Goal: Contribute content: Contribute content

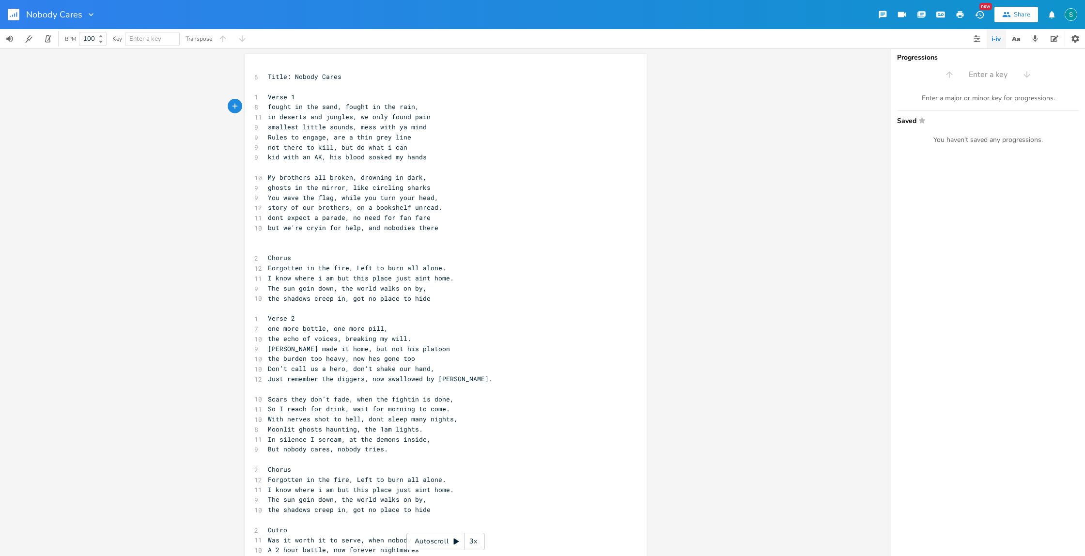
scroll to position [0, 14]
drag, startPoint x: 333, startPoint y: 107, endPoint x: 266, endPoint y: 107, distance: 67.3
click at [268, 107] on span "fought in the sand, fought in the rain," at bounding box center [343, 106] width 151 height 9
type textarea "Deserts and Jungles"
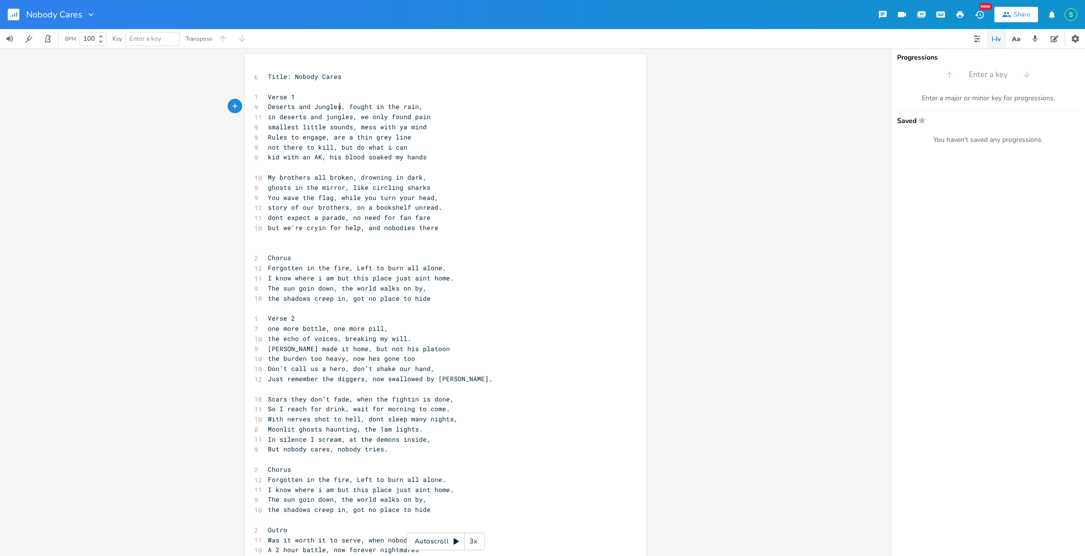
scroll to position [0, 58]
drag, startPoint x: 413, startPoint y: 107, endPoint x: 346, endPoint y: 108, distance: 67.3
click at [346, 108] on span "Deserts and Jungles, fought in the rain," at bounding box center [345, 106] width 155 height 9
type textarea "sailin at sea"
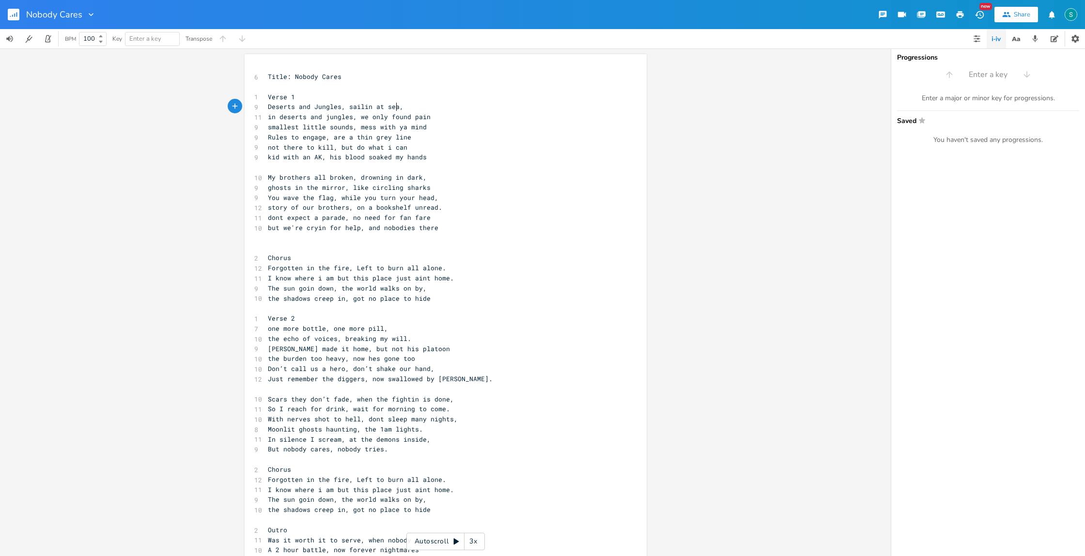
scroll to position [0, 33]
click at [268, 108] on span "Deserts and Jungles, sailin at sea," at bounding box center [336, 106] width 136 height 9
type textarea "Saw"
drag, startPoint x: 393, startPoint y: 107, endPoint x: 361, endPoint y: 106, distance: 32.5
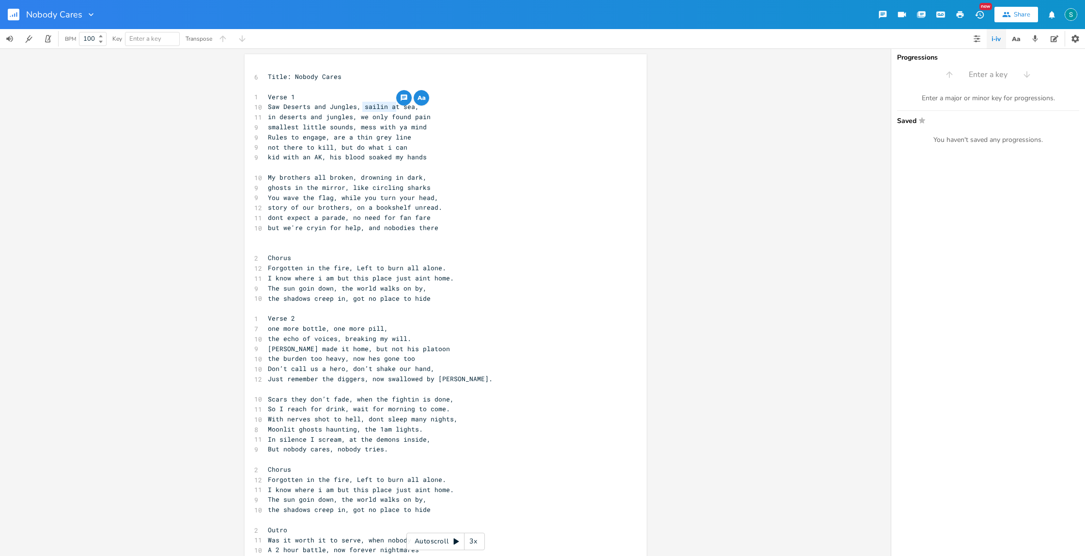
click at [361, 106] on span "Saw Deserts and Jungles, sailin at sea," at bounding box center [343, 106] width 151 height 9
type textarea "wide open"
type textarea "fought out at"
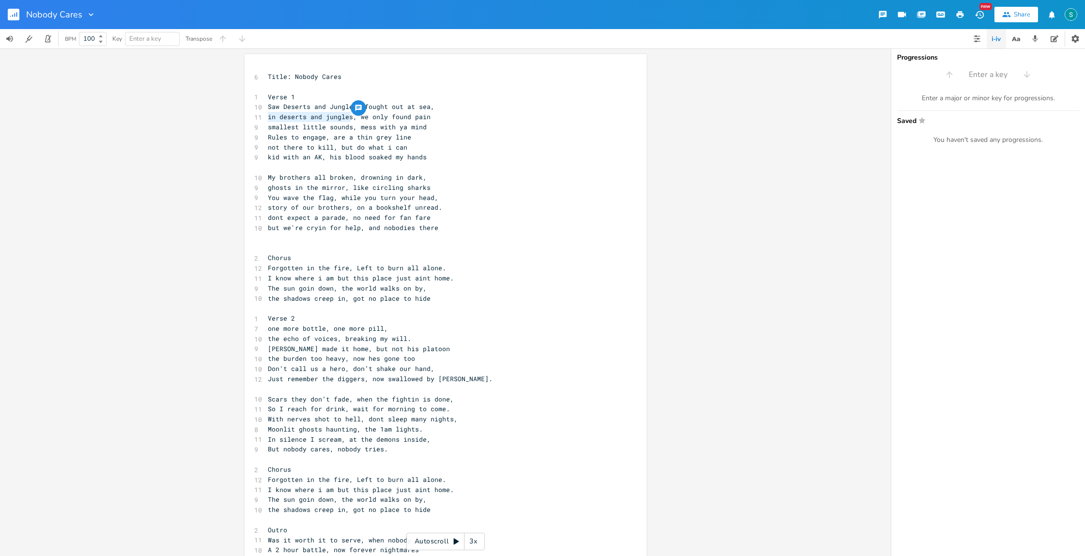
drag, startPoint x: 348, startPoint y: 117, endPoint x: 266, endPoint y: 116, distance: 82.3
click at [268, 117] on span "in deserts and jungles, we only found pain" at bounding box center [349, 116] width 163 height 9
type textarea "But when i got home"
drag, startPoint x: 426, startPoint y: 118, endPoint x: 345, endPoint y: 115, distance: 80.9
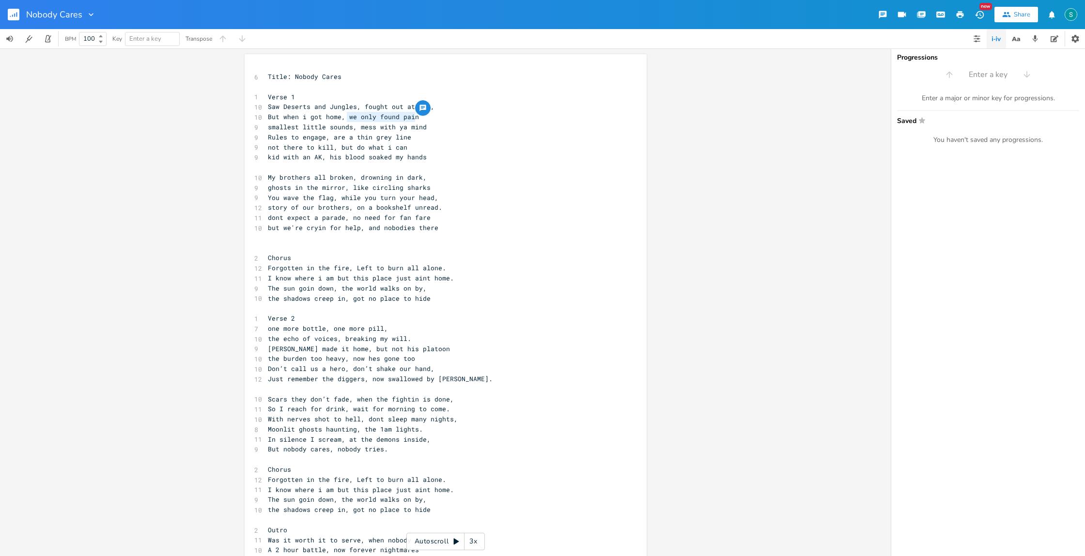
click at [345, 115] on pre "But when i got home, we only found pain" at bounding box center [441, 117] width 350 height 10
type textarea "there was no place for me"
type textarea "smallest little sounds, mess with ya mind Rules to engage, are a thin grey line"
drag, startPoint x: 409, startPoint y: 138, endPoint x: 263, endPoint y: 129, distance: 146.0
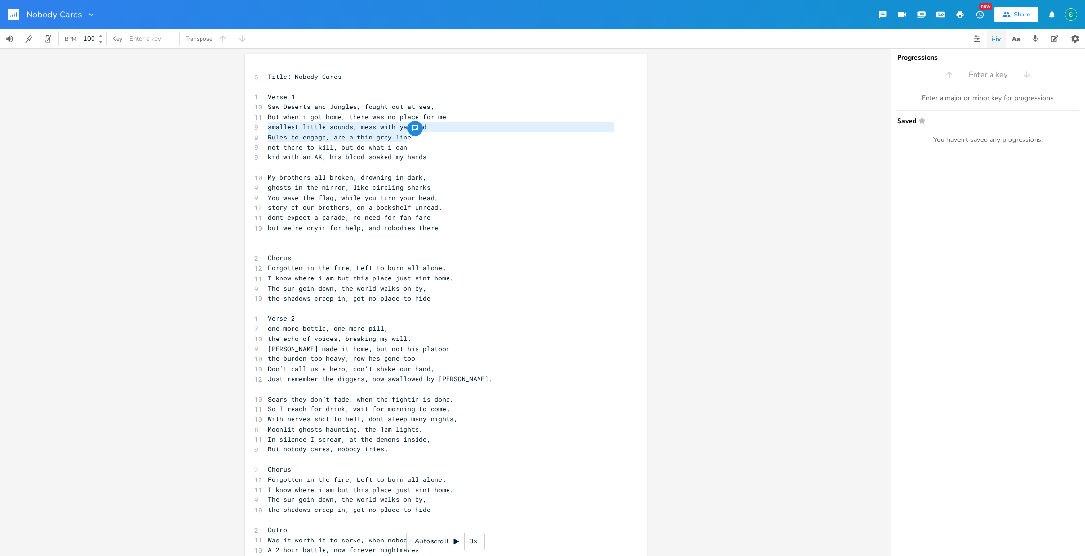
click at [266, 130] on div "6 Title: Nobody Cares ​ 1 Verse 1 10 Saw Deserts and Jungles, fought out at sea…" at bounding box center [441, 333] width 350 height 523
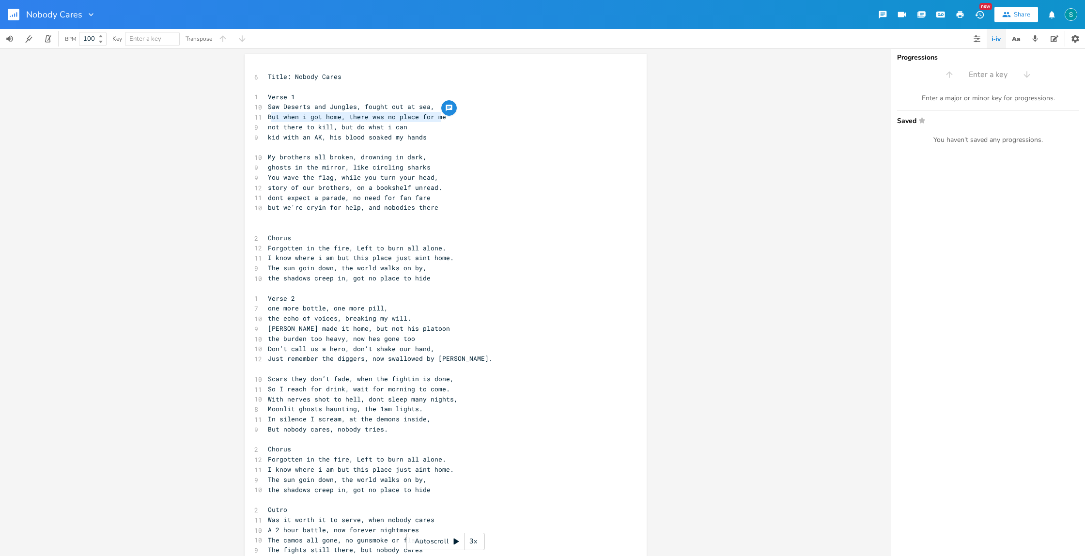
type textarea "But when i got home, there was no place for me"
drag, startPoint x: 437, startPoint y: 118, endPoint x: 264, endPoint y: 117, distance: 172.9
click at [266, 117] on pre "But when i got home, there was no place for me" at bounding box center [441, 117] width 350 height 10
click at [410, 129] on pre "not there to kill, but do what i can" at bounding box center [441, 127] width 350 height 10
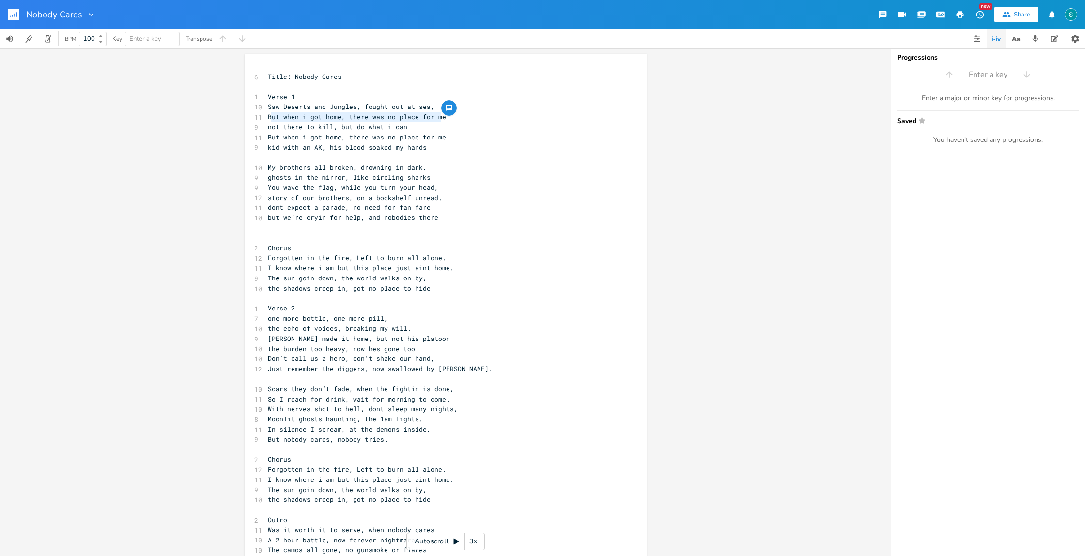
type textarea "But when i got home, there was no place for me"
drag, startPoint x: 443, startPoint y: 118, endPoint x: 266, endPoint y: 122, distance: 177.3
click at [266, 122] on pre "But when i got home, there was no place for me" at bounding box center [441, 117] width 350 height 10
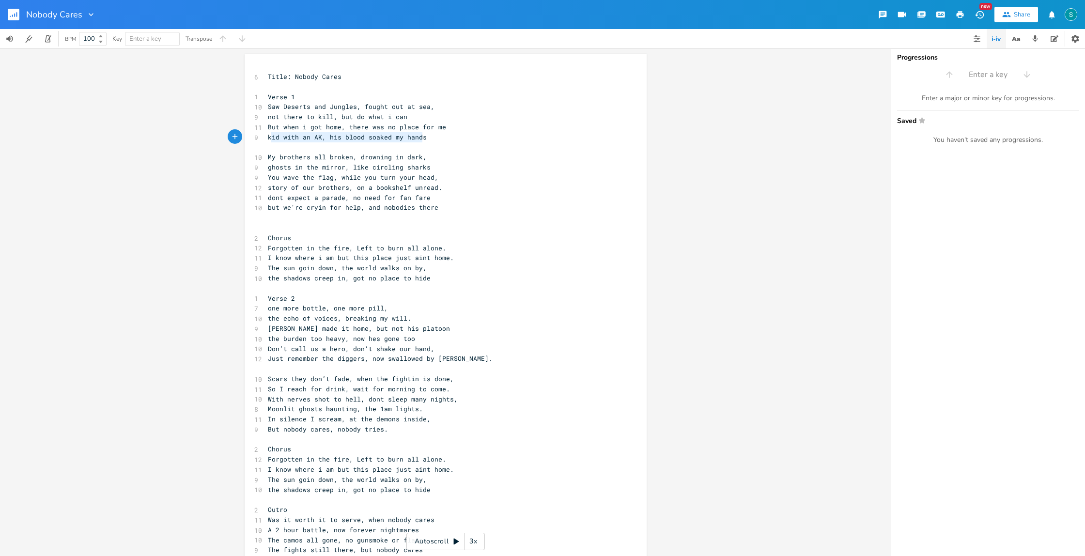
type textarea "kid with an AK, his blood soaked my hands"
drag, startPoint x: 423, startPoint y: 138, endPoint x: 265, endPoint y: 134, distance: 158.4
click at [266, 134] on pre "kid with an AK, his blood soaked my hands" at bounding box center [441, 137] width 350 height 10
click at [405, 118] on pre "not there to kill, but do what i can" at bounding box center [441, 117] width 350 height 10
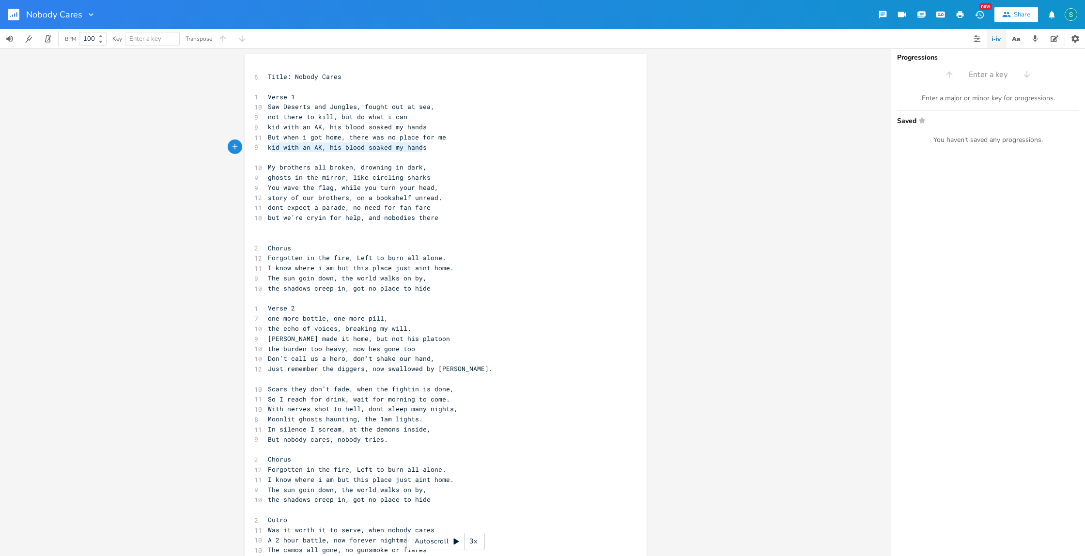
type textarea "kid with an AK, his blood soaked my hands"
drag, startPoint x: 427, startPoint y: 151, endPoint x: 264, endPoint y: 147, distance: 162.7
click at [266, 147] on pre "kid with an AK, his blood soaked my hands" at bounding box center [441, 147] width 350 height 10
click at [326, 126] on span "kid with an AK, his blood soaked my hands" at bounding box center [347, 127] width 159 height 9
type textarea "now"
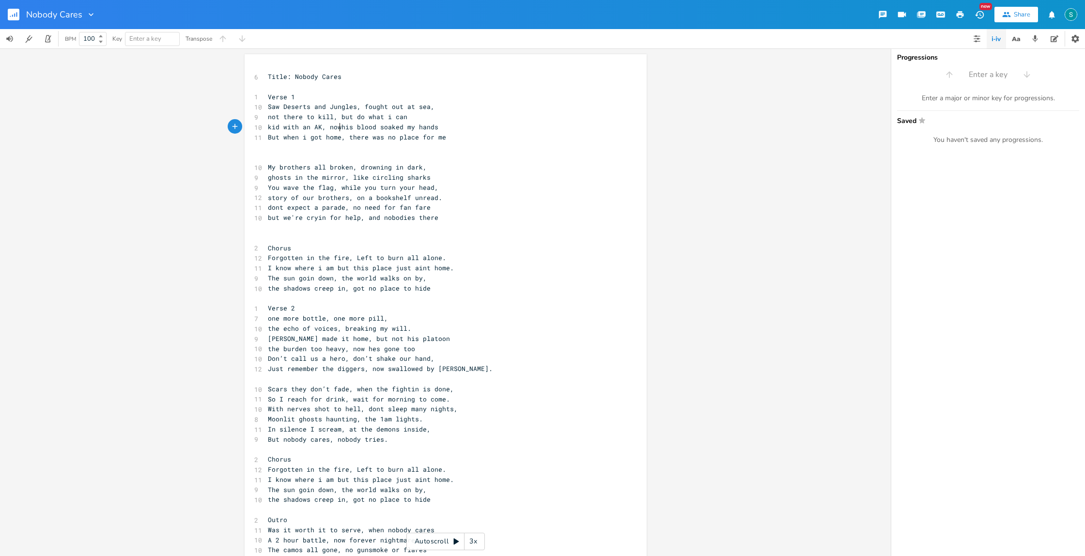
scroll to position [0, 14]
click at [400, 127] on span "kid with an AK, now his blood soaked my hands" at bounding box center [355, 127] width 174 height 9
type textarea "s"
click at [432, 127] on pre "kid with an AK, now his blood soaks my hands" at bounding box center [441, 127] width 350 height 10
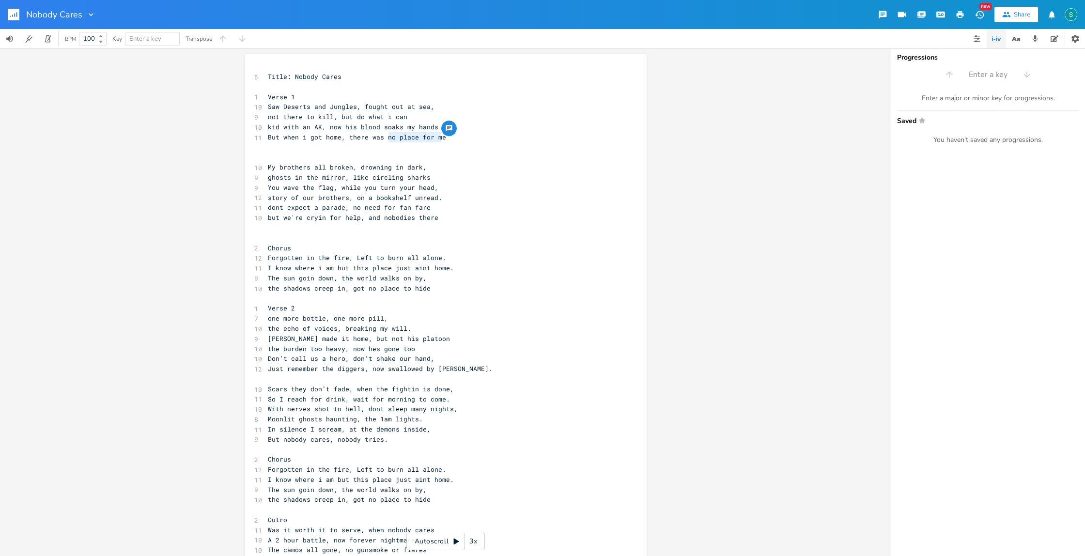
drag, startPoint x: 446, startPoint y: 138, endPoint x: 386, endPoint y: 138, distance: 60.0
click at [386, 138] on pre "But when i got home, there was no place for me" at bounding box center [441, 137] width 350 height 10
type textarea "o place for me"
click at [438, 141] on pre "But when i got home, there was no place for me" at bounding box center [441, 137] width 350 height 10
drag, startPoint x: 299, startPoint y: 116, endPoint x: 266, endPoint y: 117, distance: 33.4
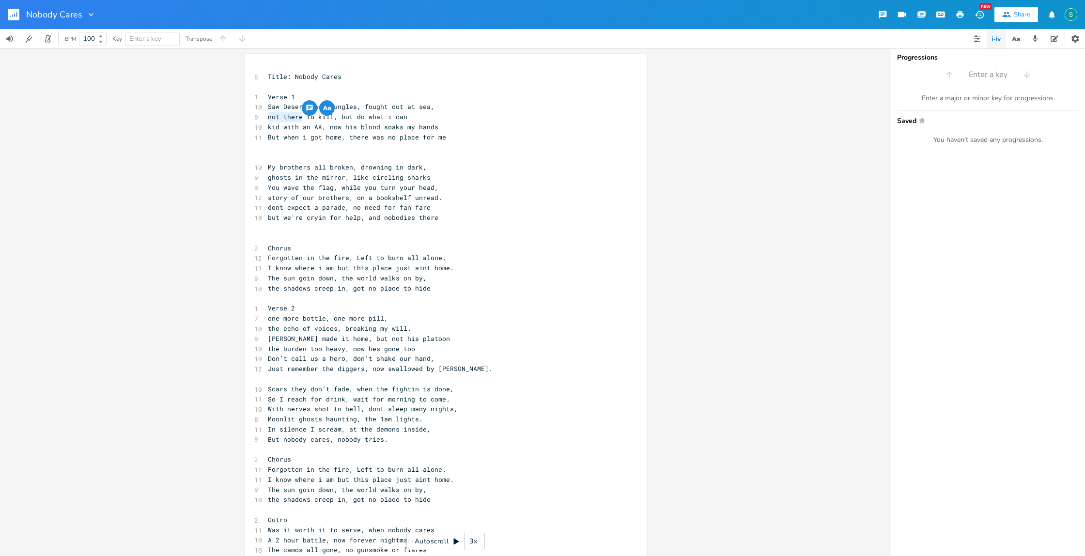
click at [268, 117] on span "not there to kill, but do what i can" at bounding box center [337, 116] width 139 height 9
type textarea "Didn"
type textarea "'t wanna"
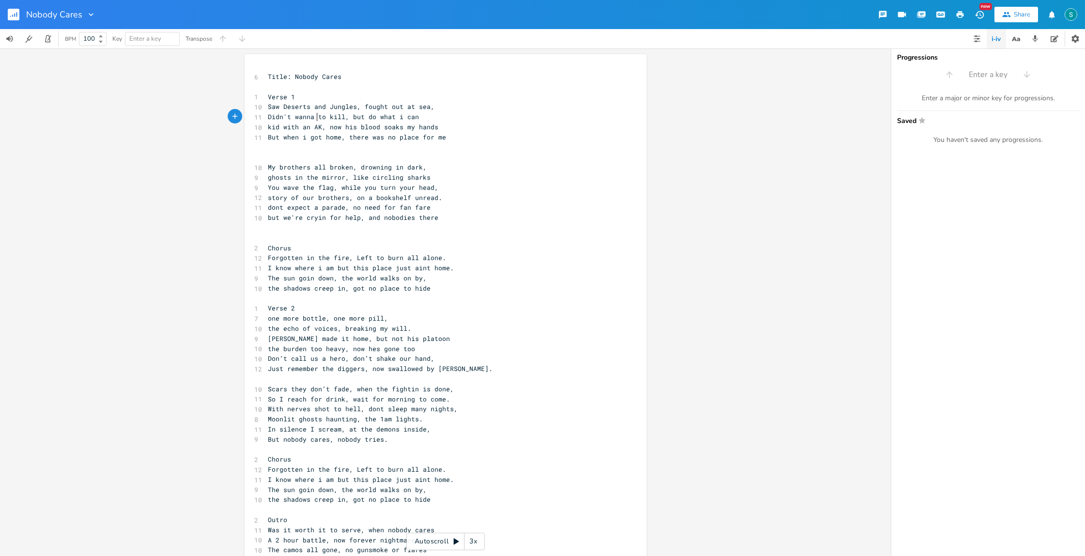
click at [323, 117] on span "Didn't wanna to kill, but do what i can" at bounding box center [343, 116] width 151 height 9
click at [409, 117] on pre "Didn't wanna kill, but do what i can" at bounding box center [441, 117] width 350 height 10
click at [348, 115] on span "Didn't wanna kill, but do what i can" at bounding box center [337, 116] width 139 height 9
click at [352, 117] on span "Didn't wanna kill, but do what i can" at bounding box center [337, 116] width 139 height 9
drag, startPoint x: 351, startPoint y: 117, endPoint x: 338, endPoint y: 116, distance: 13.1
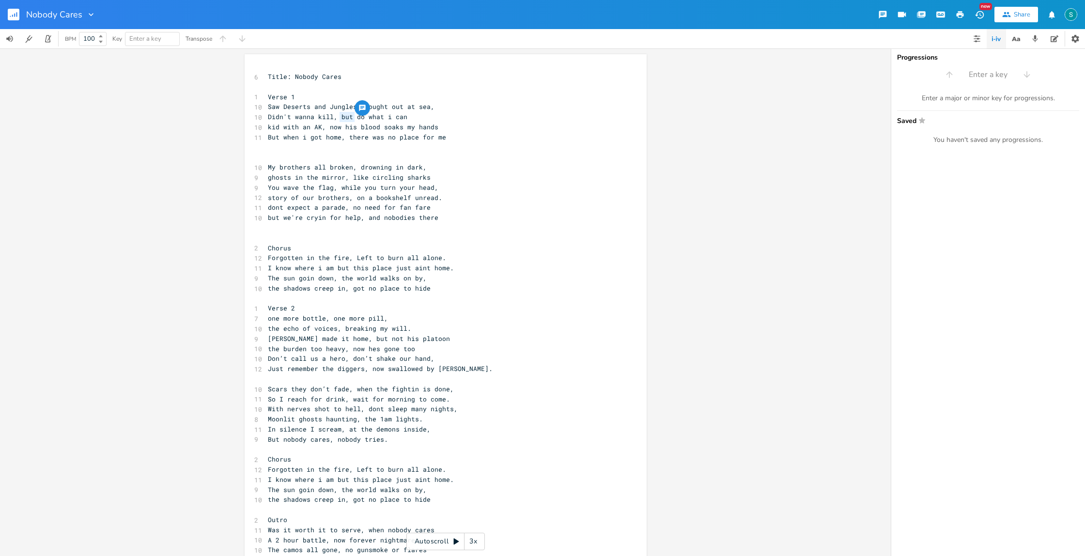
click at [338, 116] on span "Didn't wanna kill, but do what i can" at bounding box center [337, 116] width 139 height 9
type textarea "just"
type textarea "But when i got home, there was no place for me"
drag, startPoint x: 443, startPoint y: 139, endPoint x: 265, endPoint y: 139, distance: 177.7
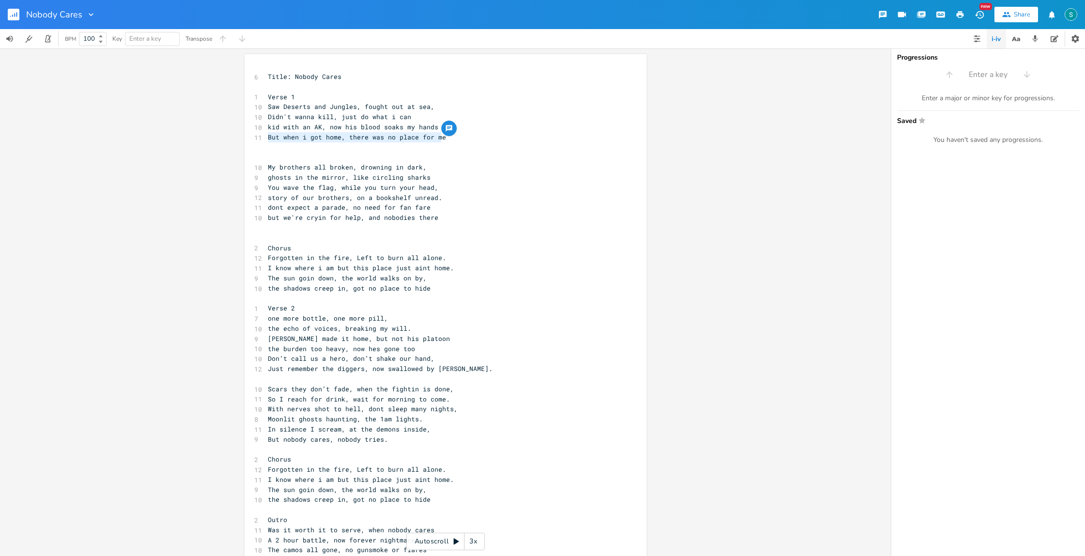
click at [266, 139] on pre "But when i got home, there was no place for me" at bounding box center [441, 137] width 350 height 10
click at [445, 108] on pre "Saw Deserts and Jungles, fought out at sea," at bounding box center [441, 107] width 350 height 10
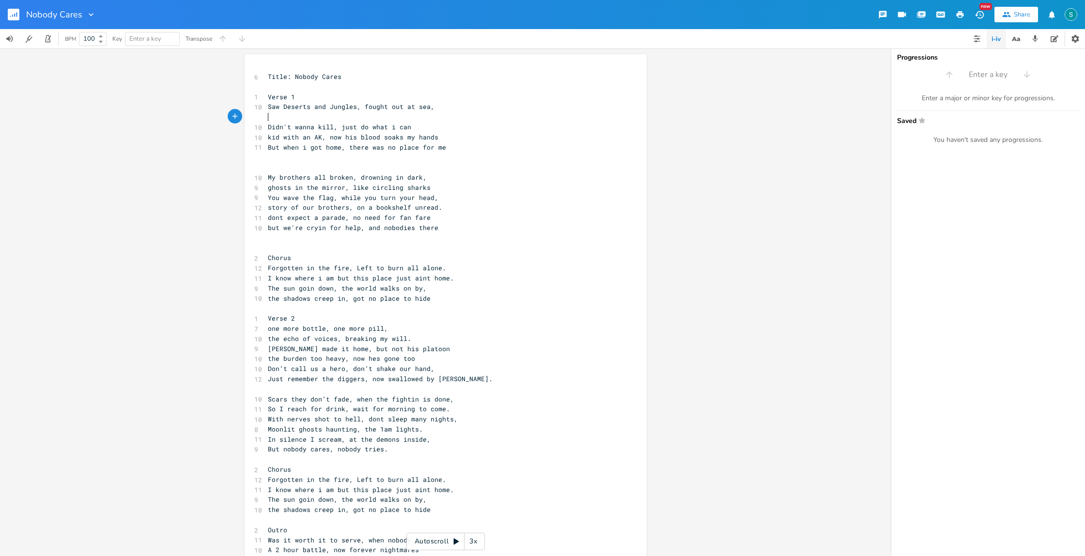
paste textarea "e"
type textarea "But when i got home, there was no place for me"
drag, startPoint x: 444, startPoint y: 150, endPoint x: 261, endPoint y: 148, distance: 183.0
click at [261, 149] on div "But when i got home, there was no place for me x 6 Title: Nobody Cares ​ 1 Vers…" at bounding box center [446, 331] width 402 height 555
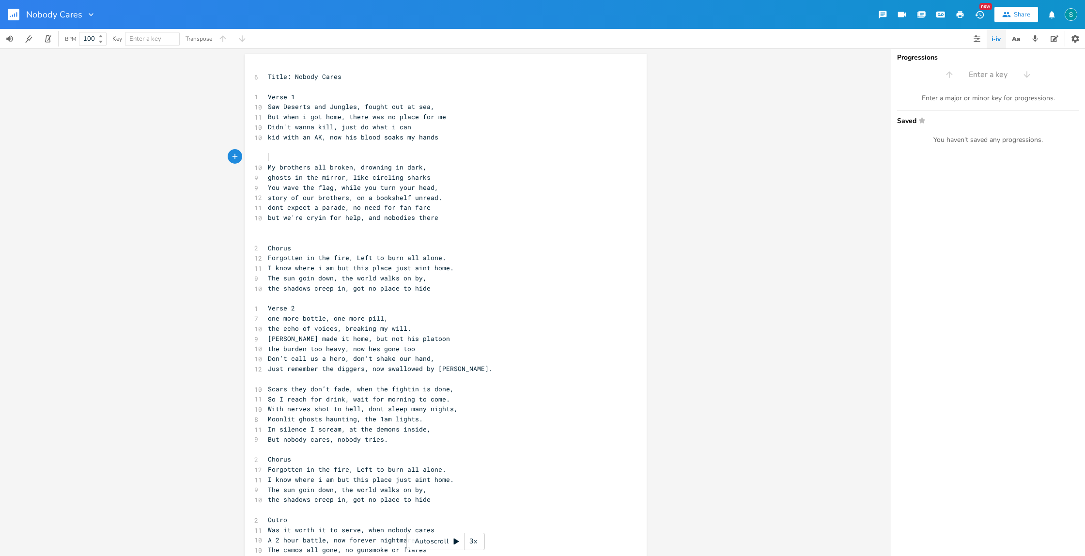
click at [307, 154] on pre "​" at bounding box center [441, 157] width 350 height 10
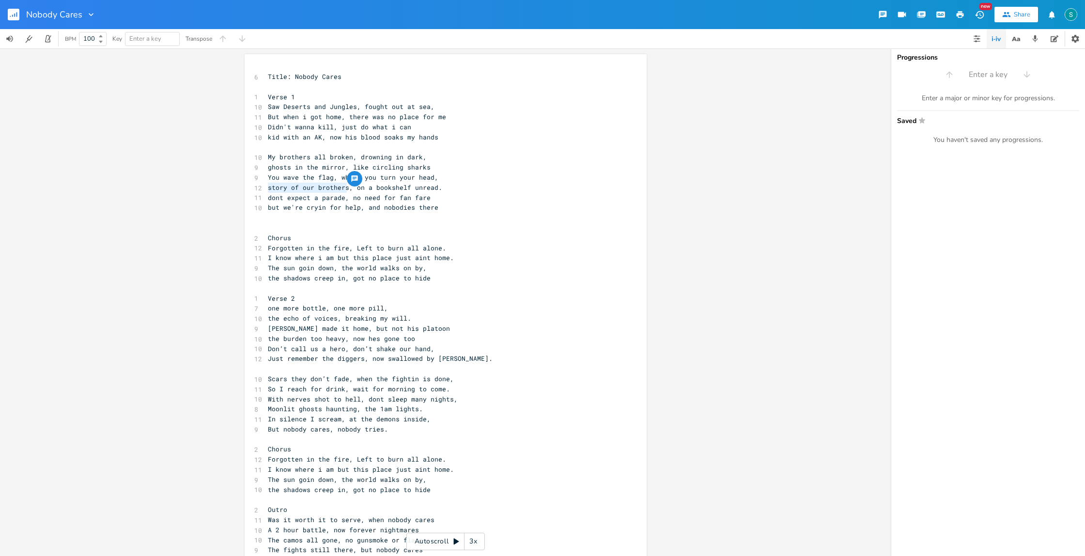
drag, startPoint x: 345, startPoint y: 188, endPoint x: 265, endPoint y: 189, distance: 79.9
click at [268, 189] on span "story of our brothers, on a bookshelf unread." at bounding box center [355, 187] width 174 height 9
type textarea "and the book of brave diggers"
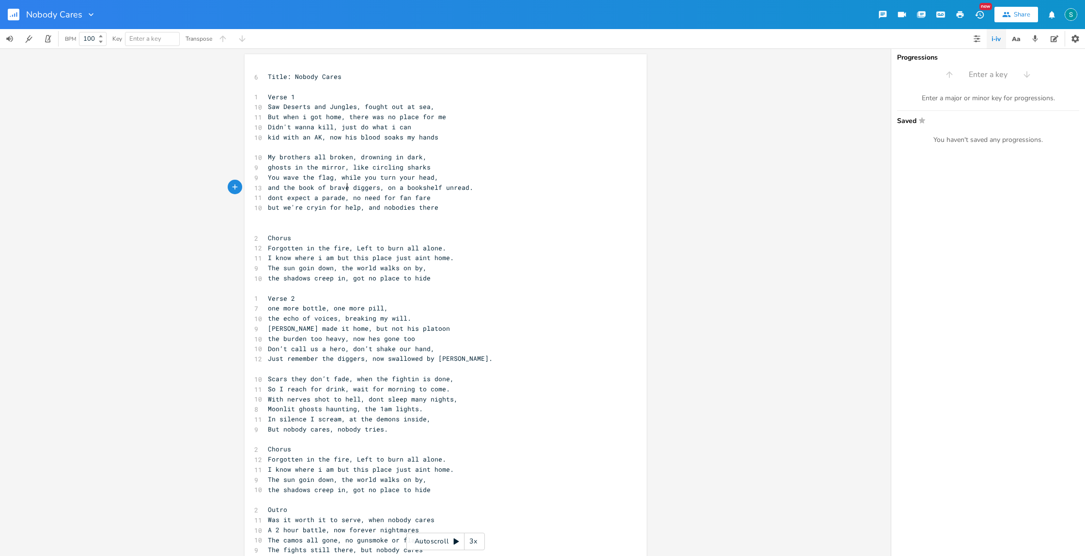
click at [345, 188] on span "and the book of brave diggers, on a bookshelf unread." at bounding box center [370, 187] width 205 height 9
type textarea "lost"
click at [306, 198] on span "dont expect a parade, no need for fan fare" at bounding box center [349, 197] width 163 height 9
type textarea "need no"
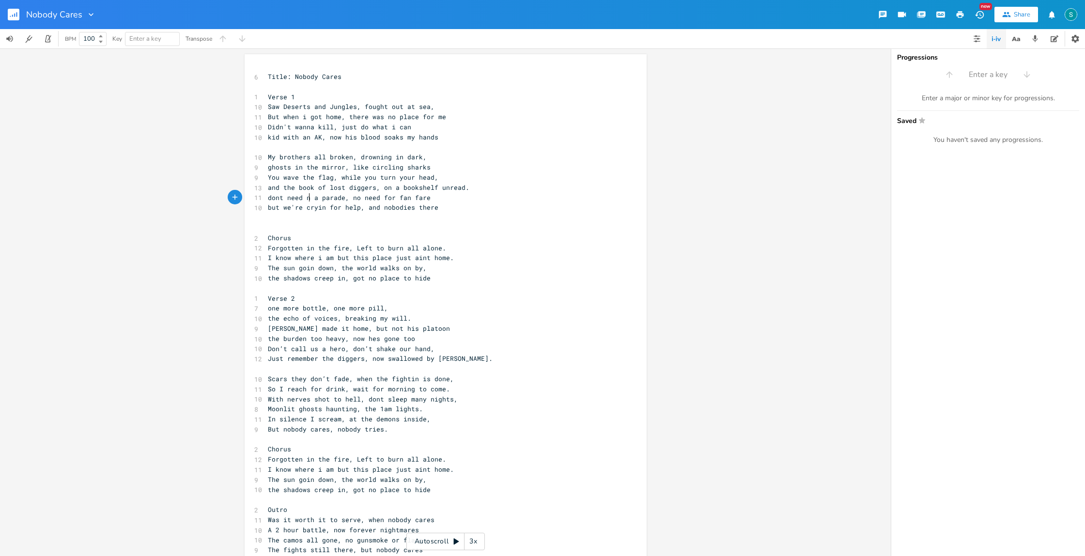
scroll to position [0, 23]
click at [319, 199] on span "dont need no a parade, no need for fan fare" at bounding box center [351, 197] width 167 height 9
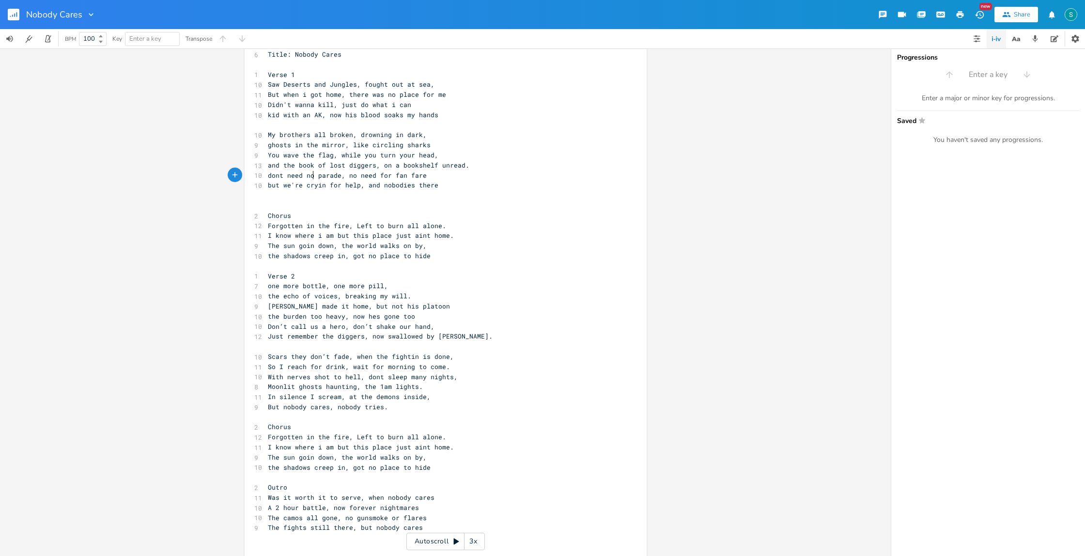
scroll to position [39, 0]
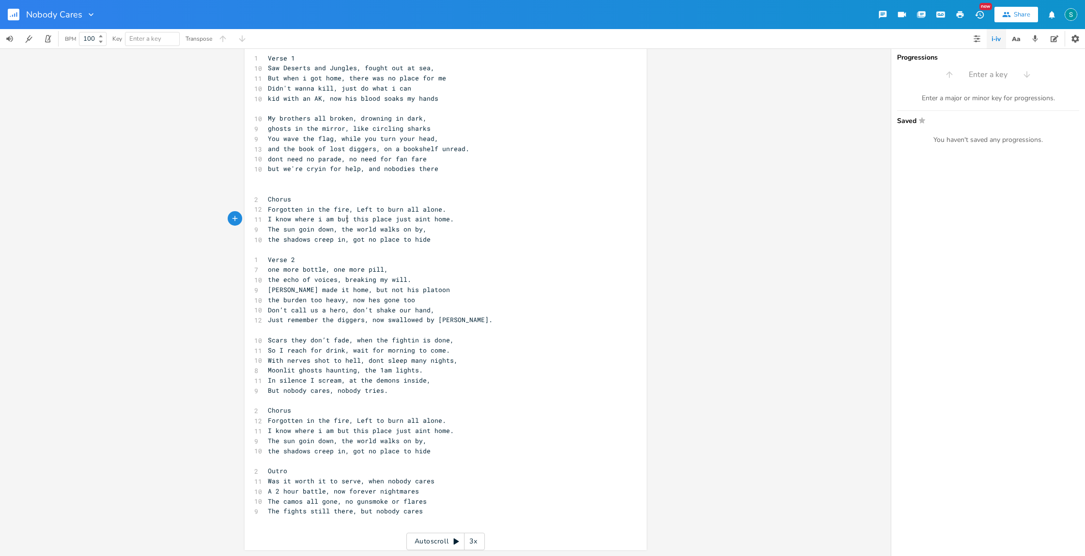
click at [345, 221] on span "I know where i am but this place just aint home." at bounding box center [361, 219] width 186 height 9
click at [333, 220] on span "I know where i am but this place just aint home." at bounding box center [361, 219] width 186 height 9
type textarea ","
click at [281, 280] on span "the echo of voices, breaking my will." at bounding box center [339, 279] width 143 height 9
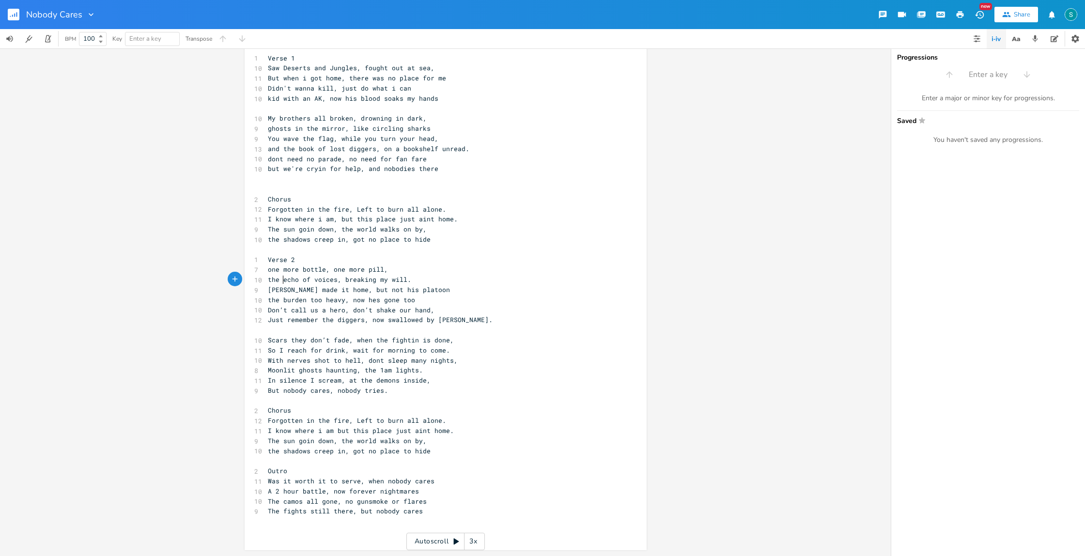
scroll to position [37, 0]
click at [281, 283] on span "echo of voices, breaking my will." at bounding box center [332, 281] width 128 height 9
type textarea "in"
click at [299, 281] on span "echoin of voices, breaking my will." at bounding box center [336, 281] width 136 height 9
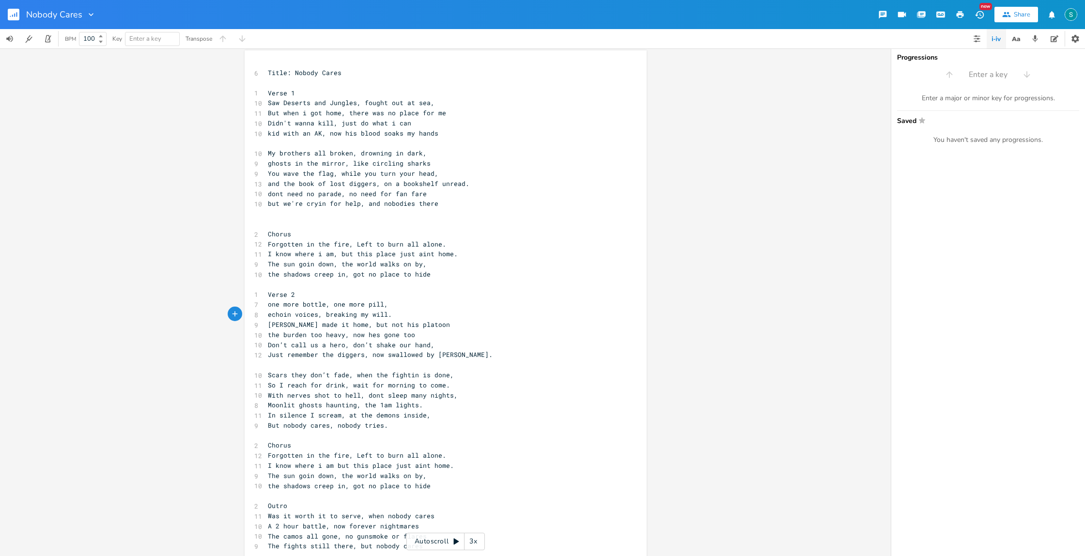
scroll to position [0, 0]
click at [302, 150] on pre "​" at bounding box center [441, 147] width 350 height 10
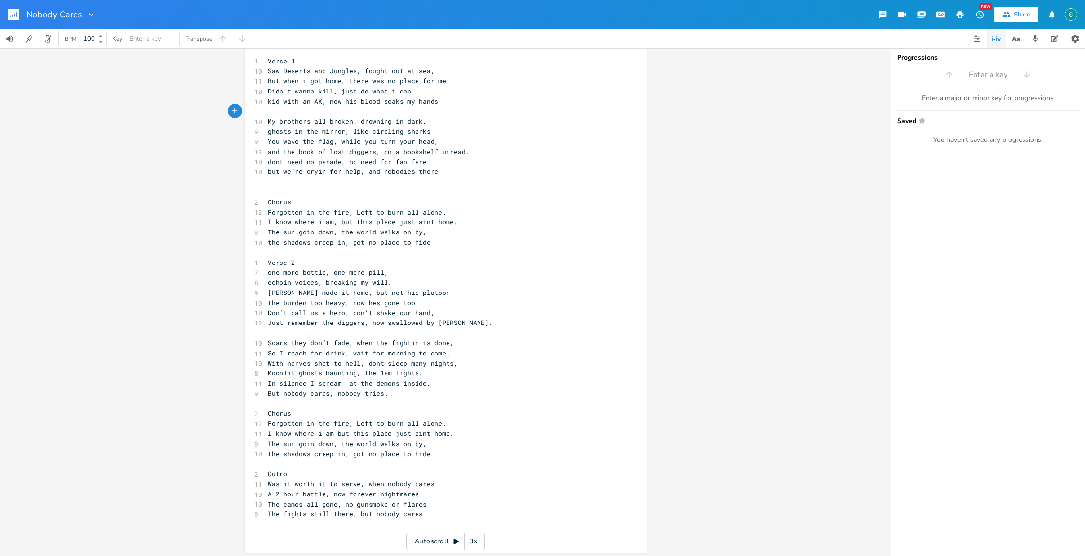
scroll to position [39, 0]
click at [329, 321] on span "Just remember the diggers, now swallowed by [PERSON_NAME]." at bounding box center [380, 319] width 225 height 9
drag, startPoint x: 359, startPoint y: 320, endPoint x: 319, endPoint y: 320, distance: 40.7
click at [319, 320] on span "Just remember the diggers, now swallowed by [PERSON_NAME]." at bounding box center [380, 319] width 225 height 9
type textarea "our"
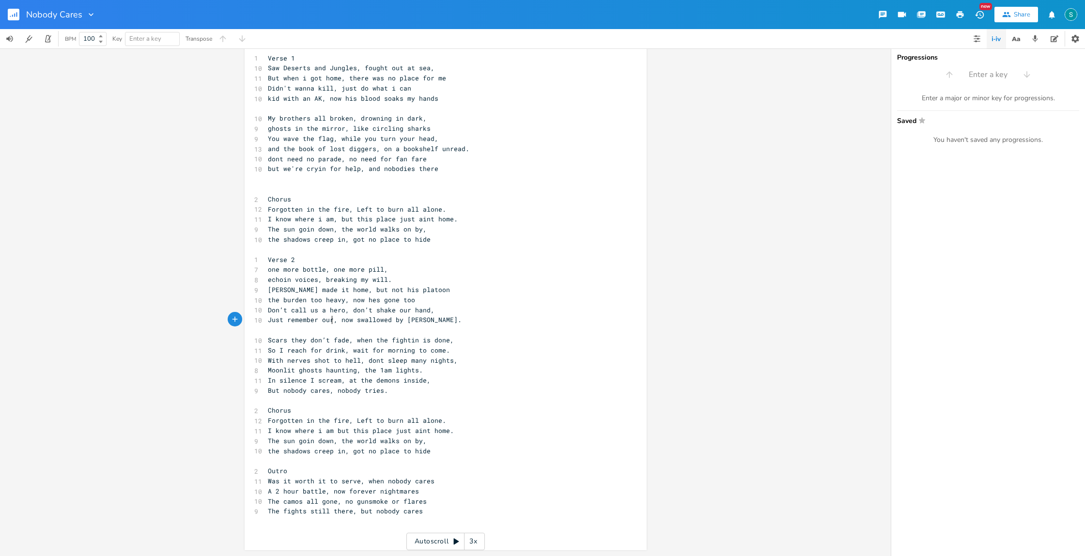
scroll to position [0, 9]
type textarea "your sond"
type textarea "s"
drag, startPoint x: 281, startPoint y: 298, endPoint x: 266, endPoint y: 298, distance: 15.0
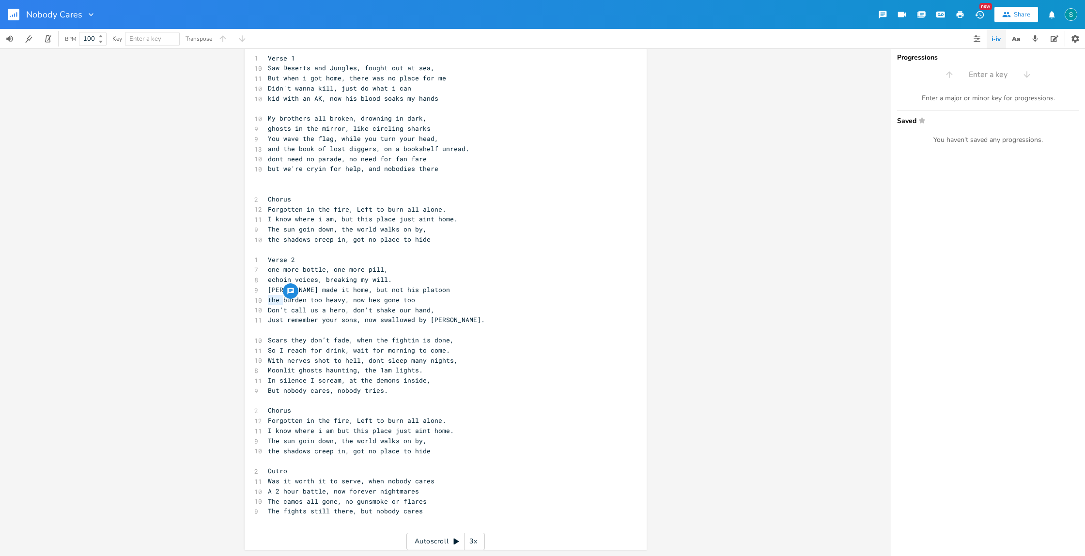
click at [268, 298] on span "the burden too heavy, now hes gone too" at bounding box center [341, 299] width 147 height 9
type textarea "a"
drag, startPoint x: 333, startPoint y: 389, endPoint x: 352, endPoint y: 389, distance: 18.4
click at [333, 389] on span "But nobody cares, nobody tries." at bounding box center [328, 390] width 120 height 9
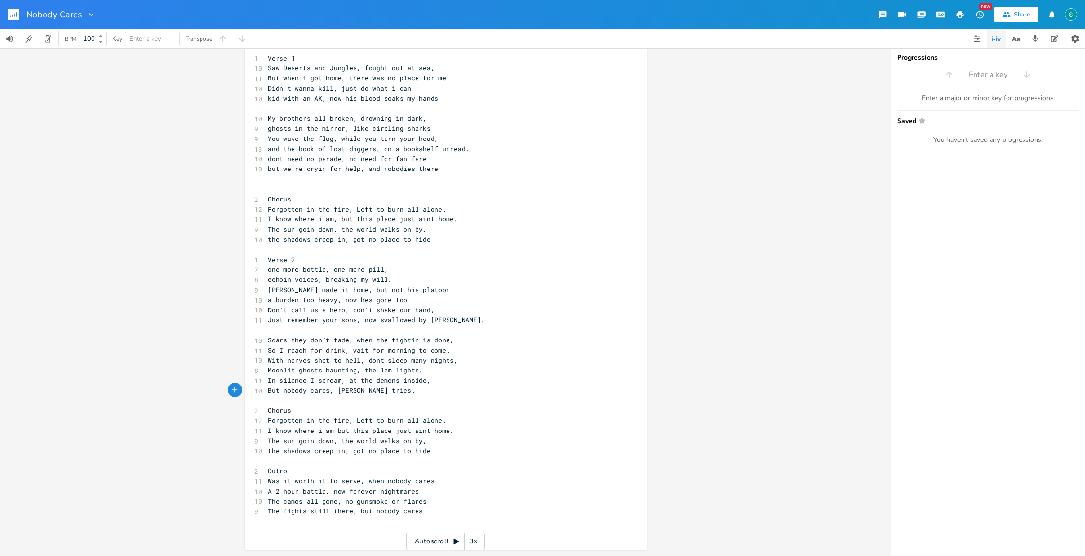
type textarea "dman"
type textarea "amn"
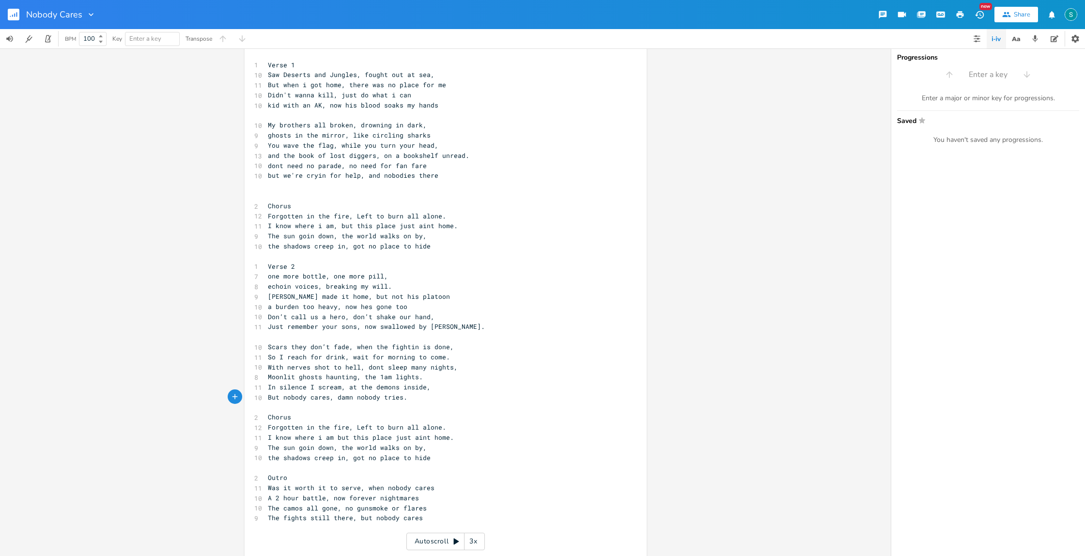
scroll to position [34, 0]
type textarea "The camos all gone, no gunsmoke or flares The fights still there, but nobody ca…"
drag, startPoint x: 421, startPoint y: 518, endPoint x: 264, endPoint y: 509, distance: 157.1
click at [266, 509] on div "6 Title: Nobody Cares ​ 1 Verse 1 10 Saw Deserts and Jungles, fought out at sea…" at bounding box center [441, 290] width 350 height 504
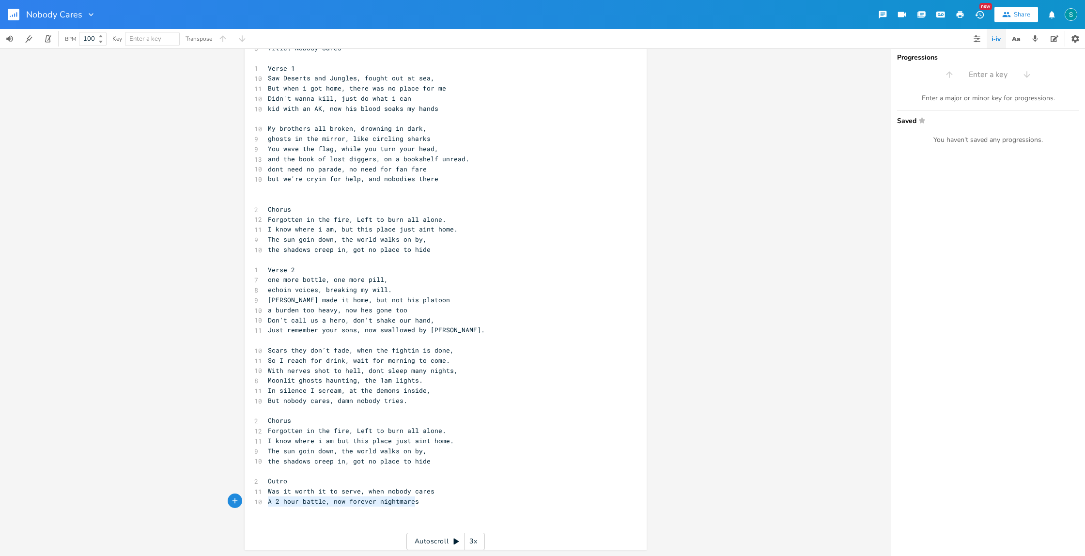
type textarea "Was it worth it to serve, when nobody cares A 2 hour battle, now forever nightm…"
drag, startPoint x: 410, startPoint y: 502, endPoint x: 259, endPoint y: 493, distance: 151.8
click at [259, 493] on div "Was it worth it to serve, when nobody cares A 2 hour battle, now forever nightm…" at bounding box center [446, 288] width 402 height 524
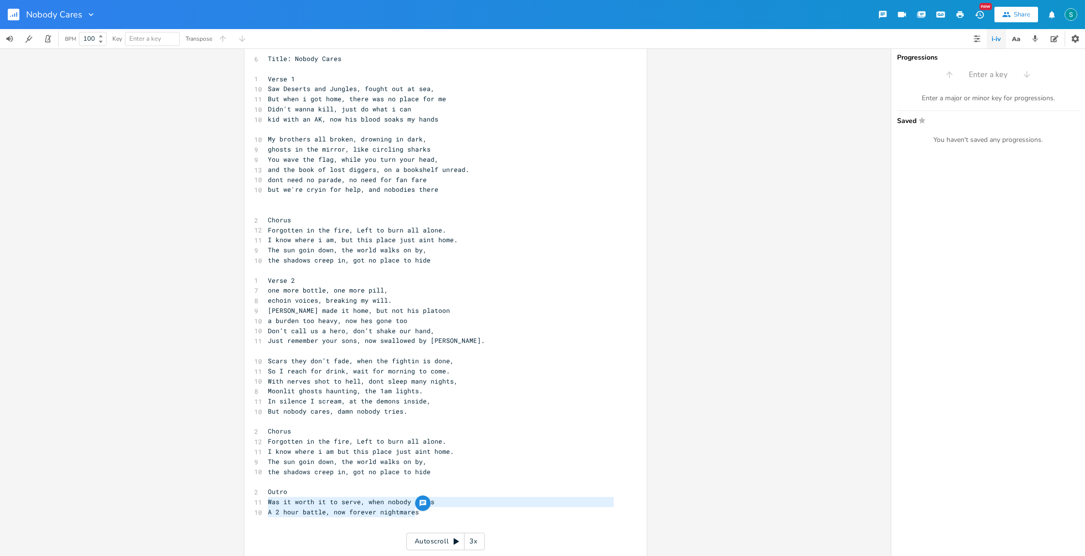
scroll to position [0, 0]
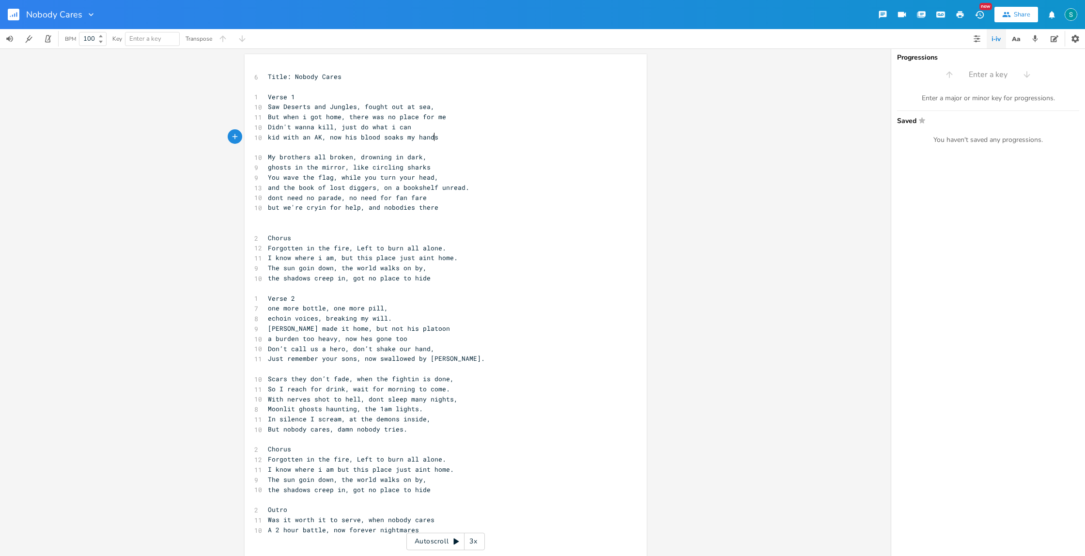
click at [440, 138] on pre "kid with an AK, now his blood soaks my hands" at bounding box center [441, 137] width 350 height 10
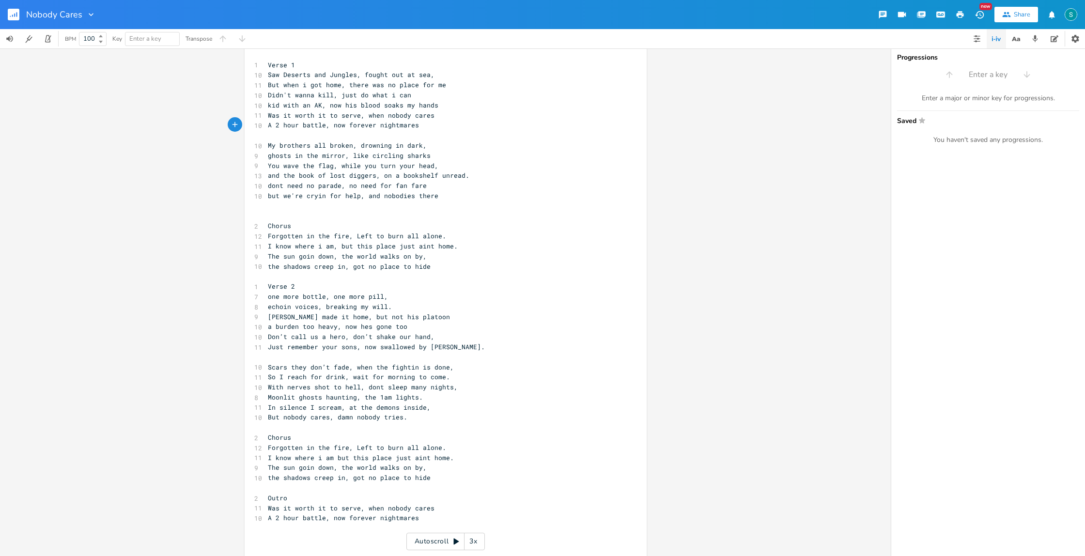
scroll to position [49, 0]
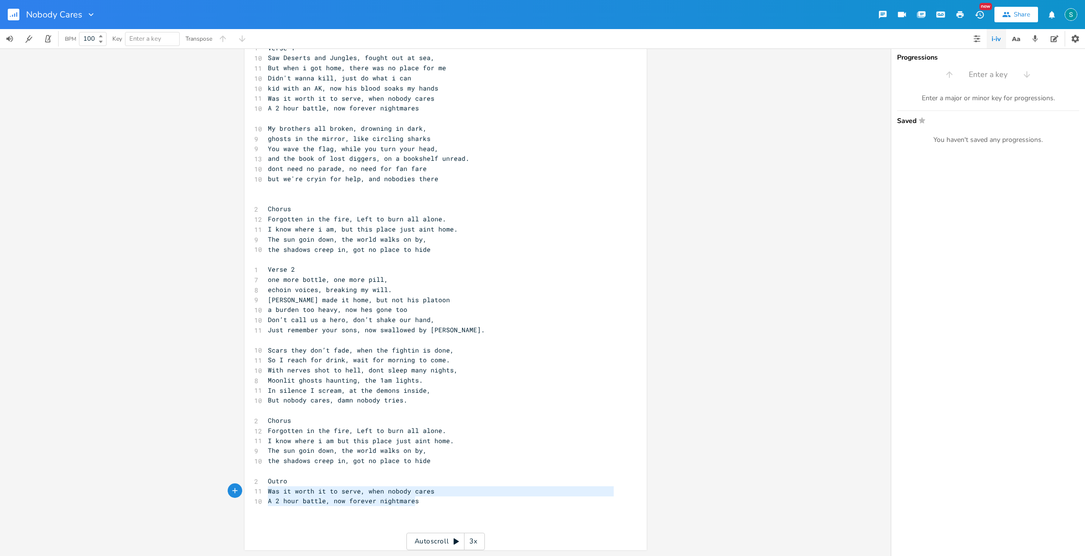
type textarea "Outro Was it worth it to serve, when nobody cares A 2 hour battle, now forever …"
drag, startPoint x: 410, startPoint y: 502, endPoint x: 246, endPoint y: 480, distance: 165.6
click at [246, 480] on div "Outro Was it worth it to serve, when nobody cares A 2 hour battle, now forever …" at bounding box center [446, 277] width 402 height 545
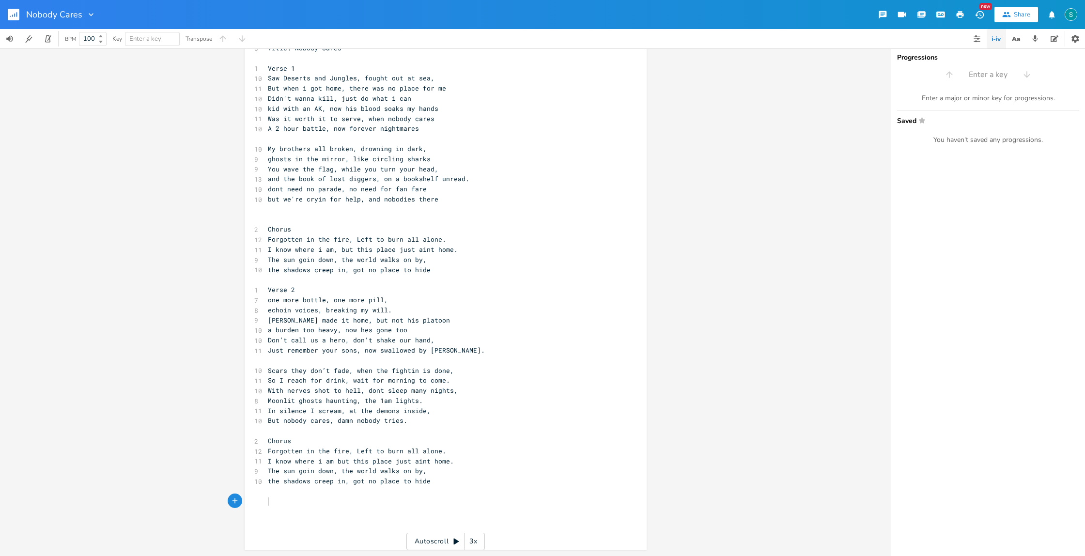
scroll to position [0, 0]
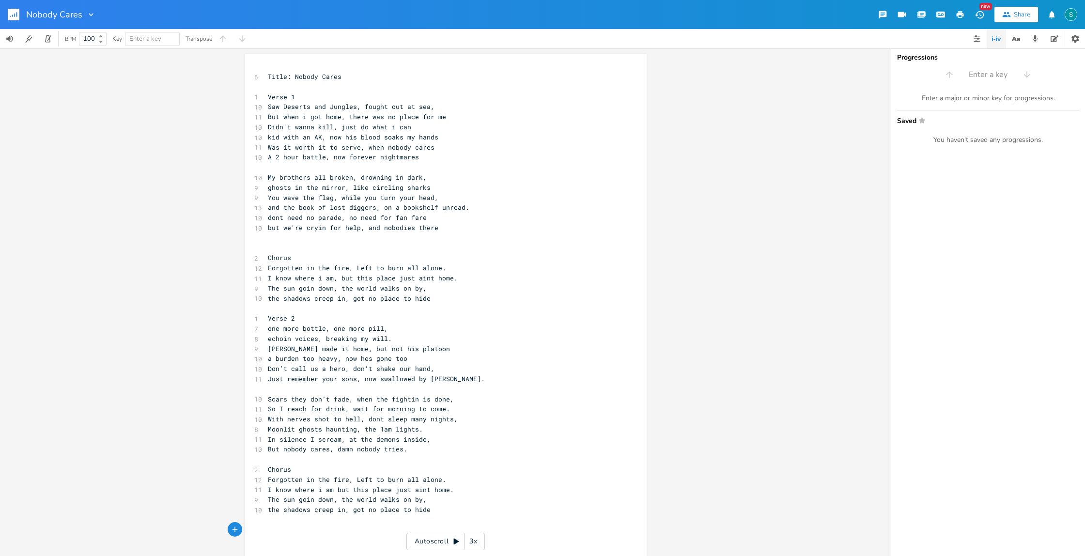
click at [268, 94] on span "Verse 1" at bounding box center [281, 96] width 27 height 9
type textarea "["
click at [295, 96] on pre "[Verse 1" at bounding box center [441, 97] width 350 height 10
type textarea "]"
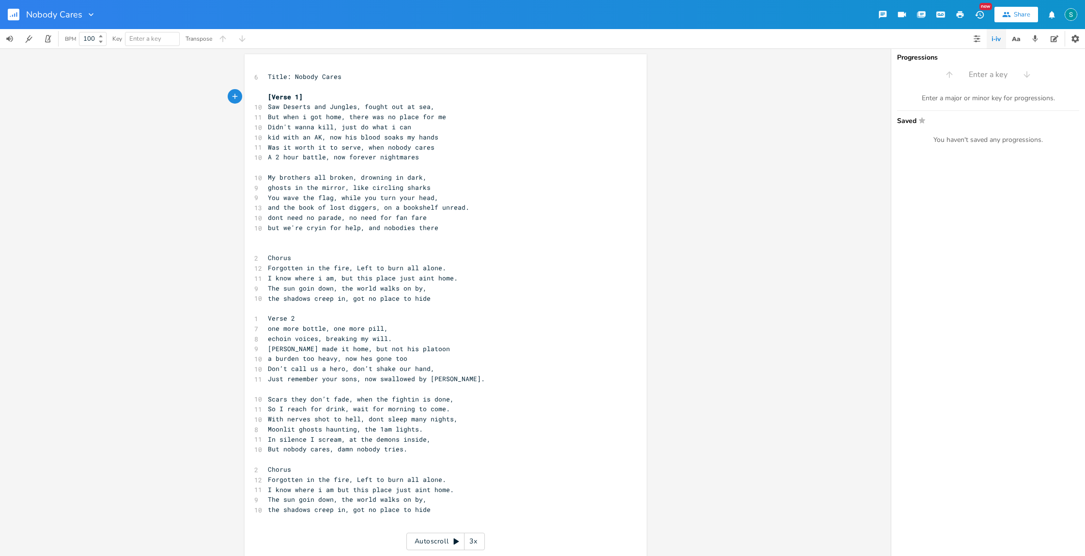
click at [266, 241] on pre "​" at bounding box center [441, 238] width 350 height 10
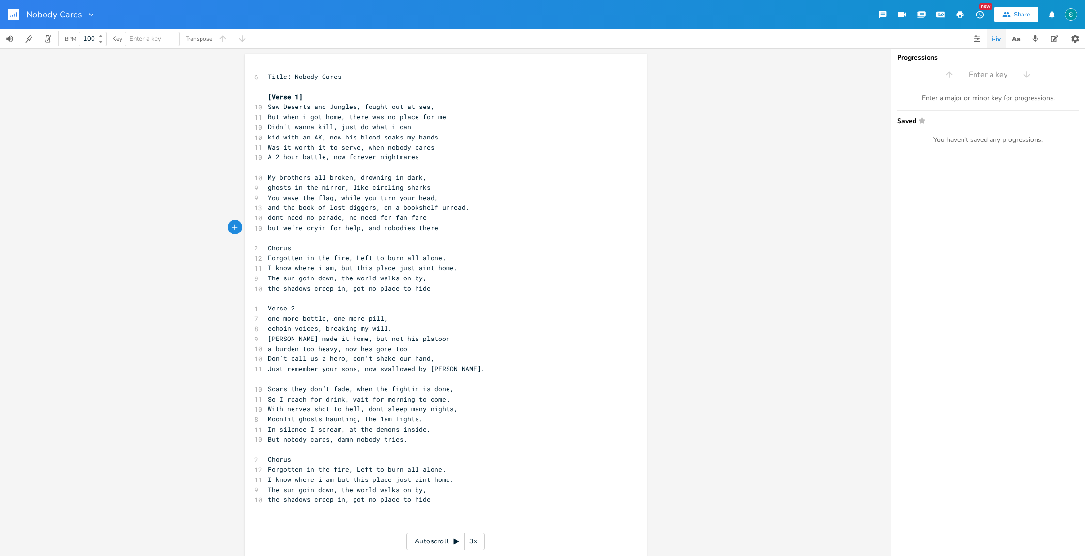
click at [268, 246] on span "Chorus" at bounding box center [279, 248] width 23 height 9
type textarea "["
click at [294, 249] on pre "[Chorus" at bounding box center [441, 248] width 350 height 10
type textarea "\"
type textarea "]"
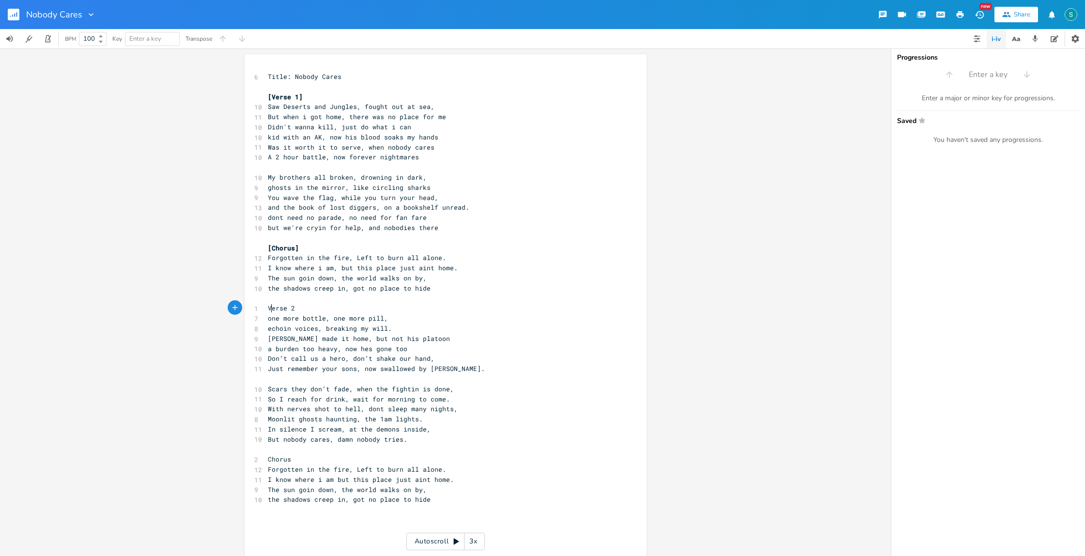
click at [268, 311] on span "Verse 2" at bounding box center [281, 308] width 27 height 9
click at [268, 307] on span "Verse 2" at bounding box center [281, 308] width 27 height 9
type textarea "["
click at [300, 308] on pre "[Verse 2" at bounding box center [441, 308] width 350 height 10
type textarea "]"
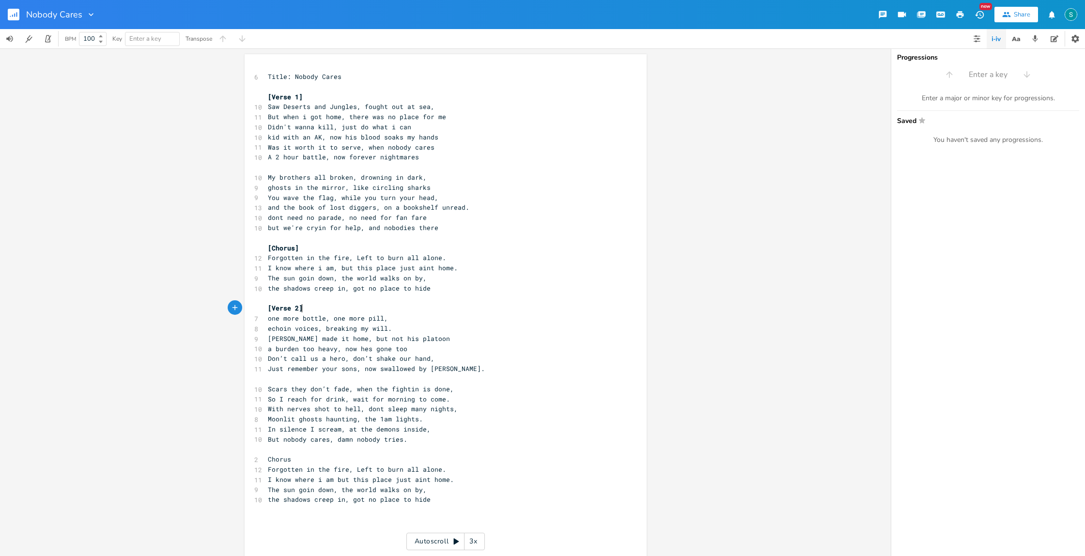
click at [268, 459] on span "Chorus" at bounding box center [279, 459] width 23 height 9
type textarea "["
click at [297, 461] on pre "[Chorus" at bounding box center [441, 459] width 350 height 10
type textarea "]"
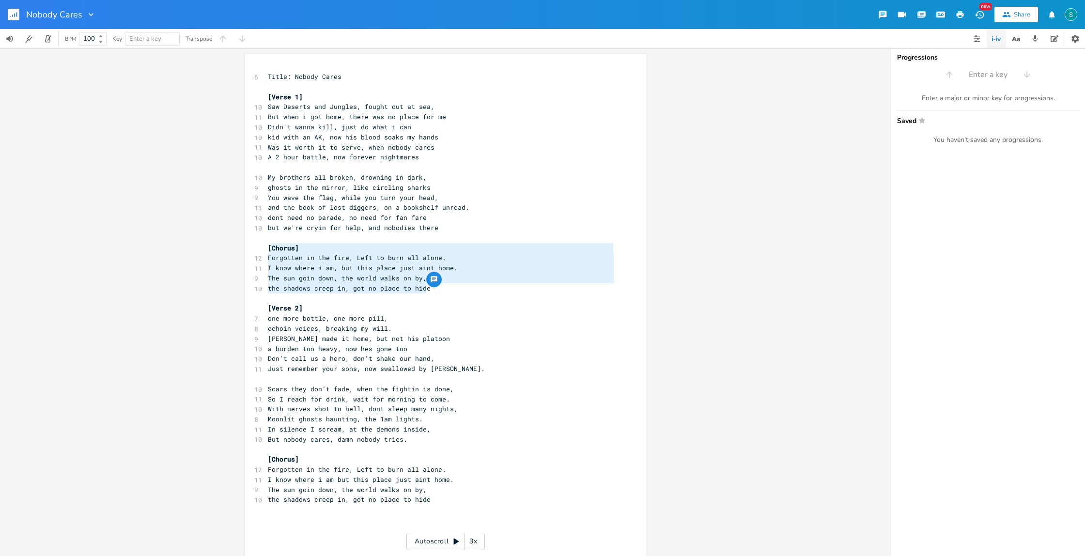
type textarea "[Chorus] Forgotten in the fire, Left to burn all alone. I know where i am, but …"
drag, startPoint x: 429, startPoint y: 288, endPoint x: 264, endPoint y: 247, distance: 169.5
click at [266, 247] on div "6 Title: Nobody Cares ​ [Verse 1] 10 Saw Deserts and Jungles, fought out at sea…" at bounding box center [441, 313] width 350 height 483
click at [434, 157] on pre "A 2 hour battle, now forever nightmares" at bounding box center [441, 157] width 350 height 10
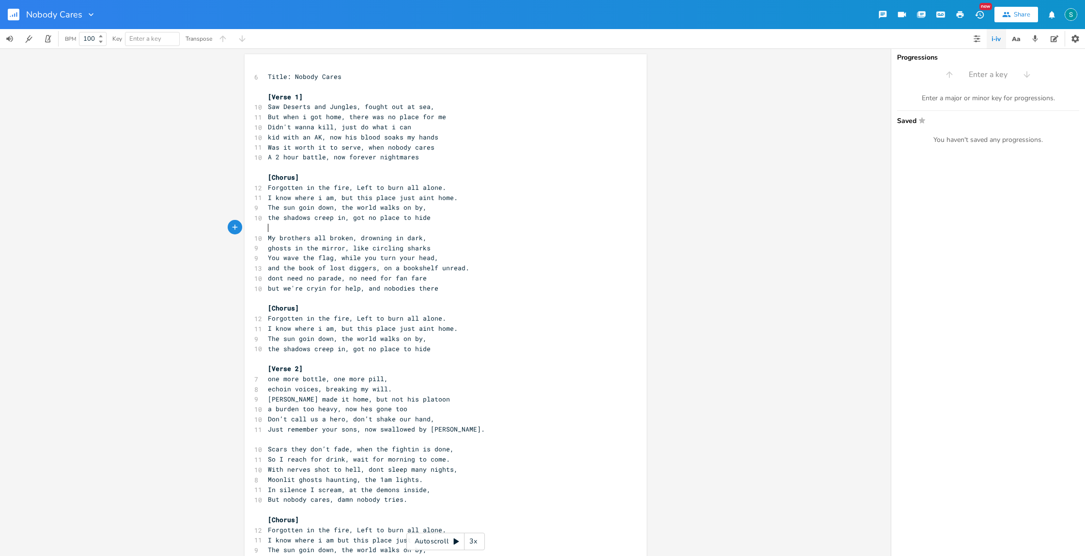
click at [303, 229] on pre "​" at bounding box center [441, 228] width 350 height 10
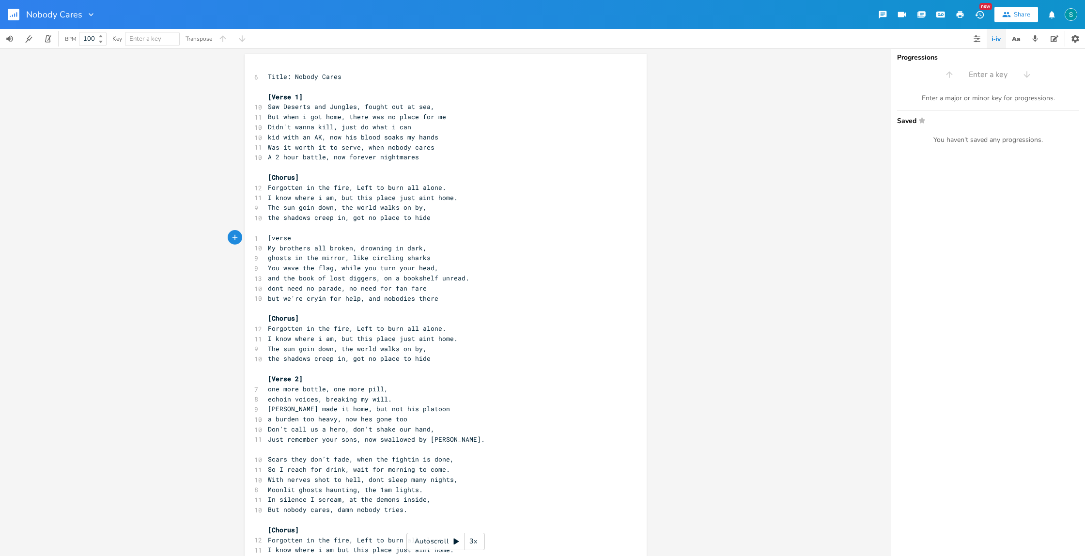
type textarea "[verse]"
type textarea "2"
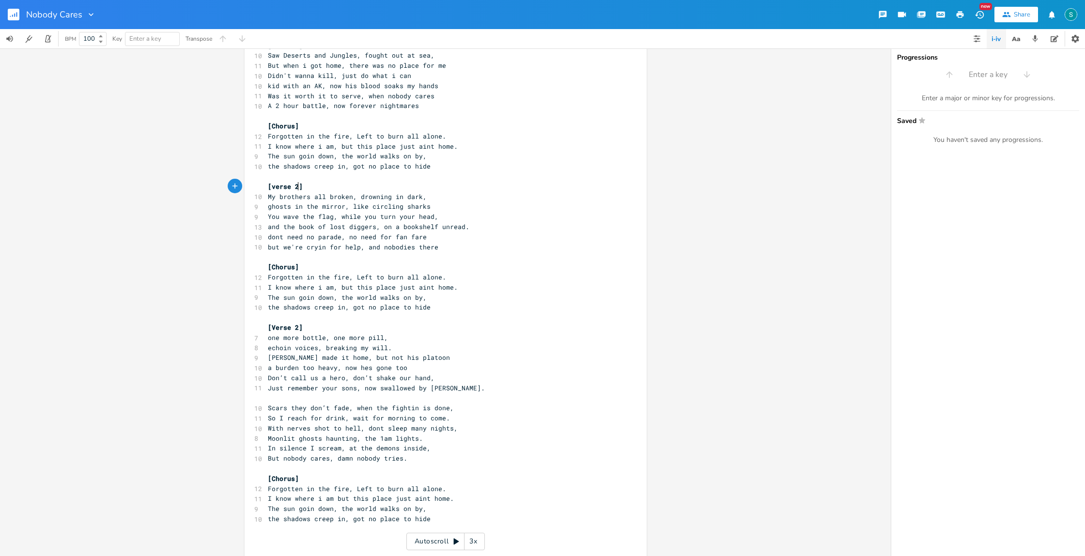
scroll to position [53, 0]
click at [294, 324] on span "[Verse 2]" at bounding box center [285, 325] width 35 height 9
type textarea "3"
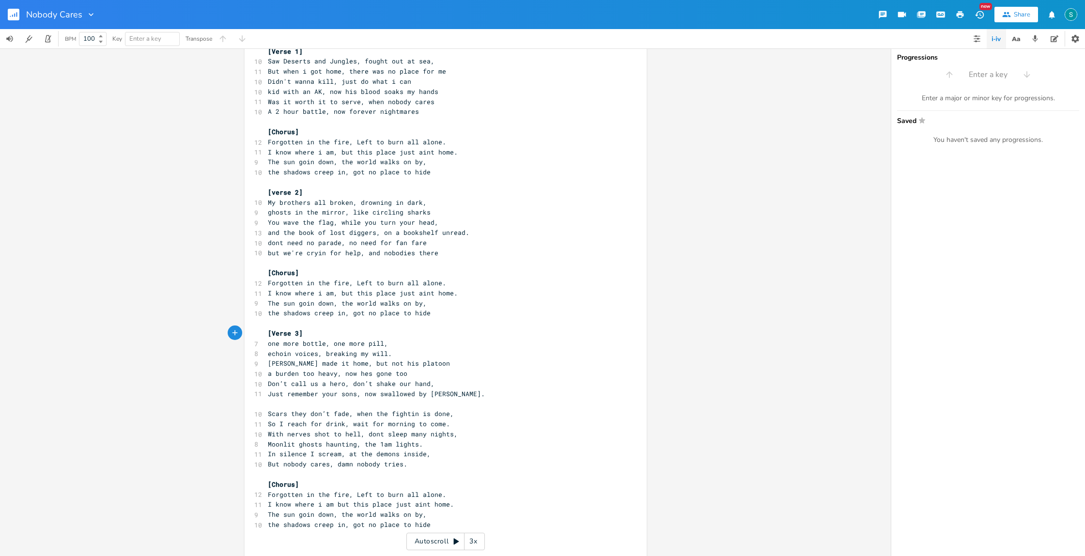
scroll to position [44, 0]
click at [437, 313] on pre "the shadows creep in, got no place to hide" at bounding box center [441, 314] width 350 height 10
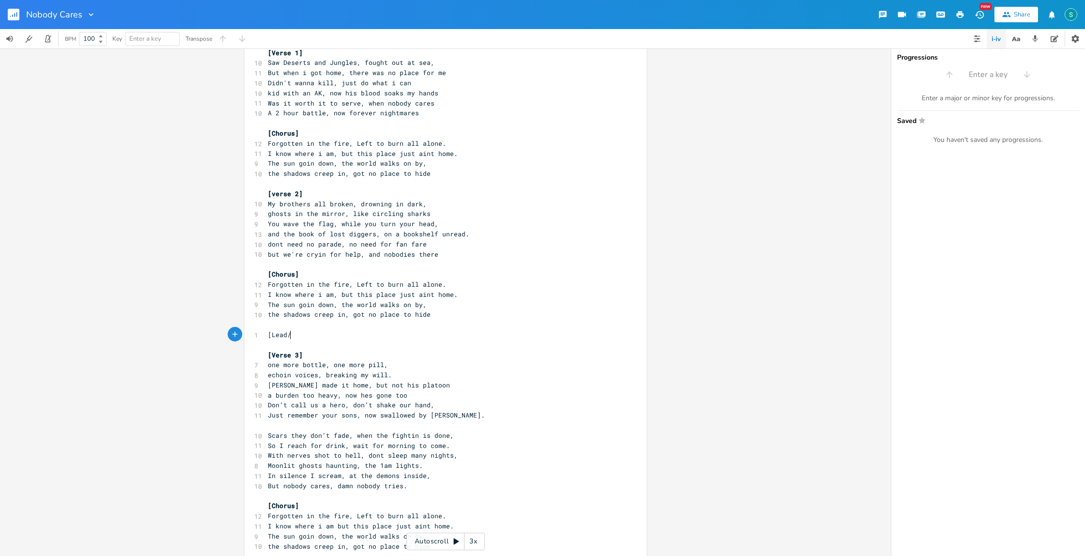
scroll to position [0, 17]
type textarea "[Lead/Insr"
type textarea "trumental]"
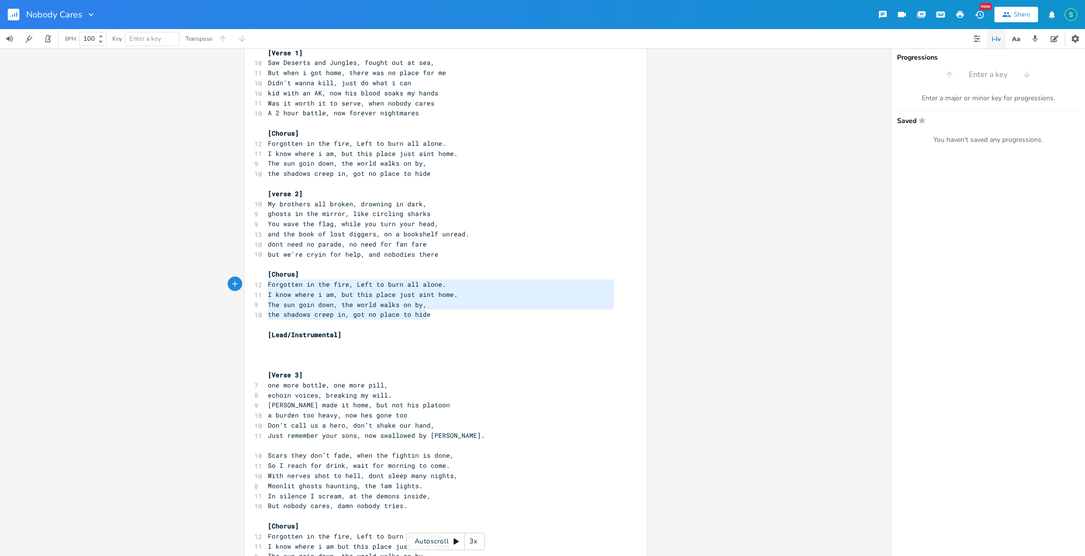
type textarea "[Chorus] Forgotten in the fire, Left to burn all alone. I know where i am, but …"
drag, startPoint x: 433, startPoint y: 316, endPoint x: 248, endPoint y: 276, distance: 189.8
click at [248, 276] on div "[Chorus] Forgotten in the fire, Left to burn all alone. I know where i am, but …" at bounding box center [446, 322] width 402 height 625
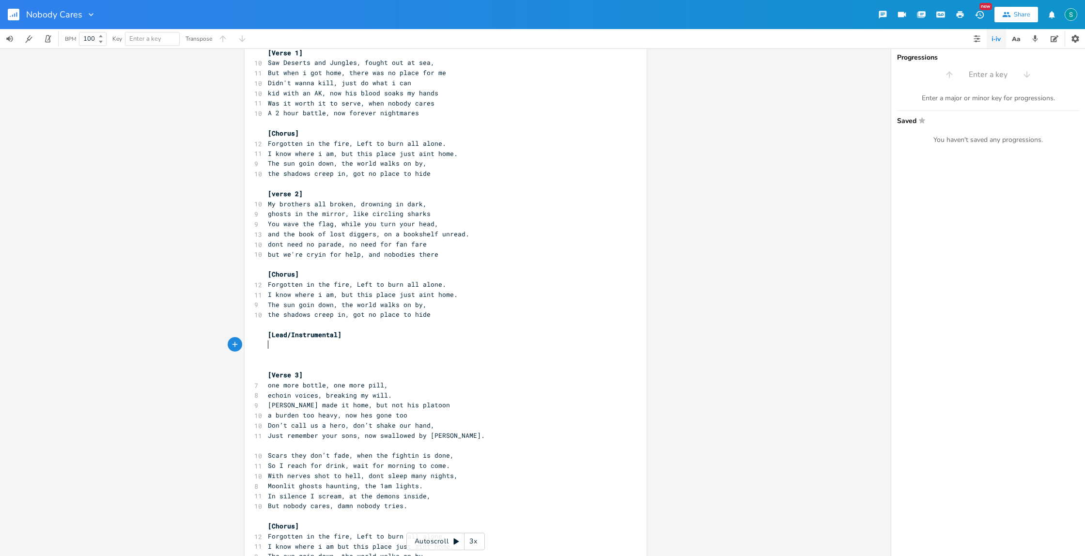
click at [270, 349] on pre "​" at bounding box center [441, 345] width 350 height 10
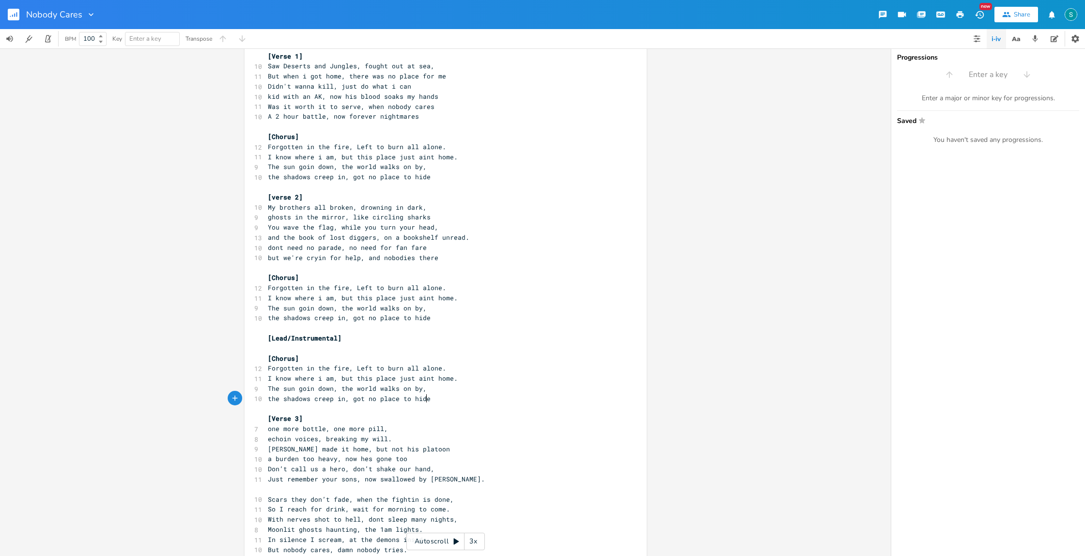
scroll to position [0, 0]
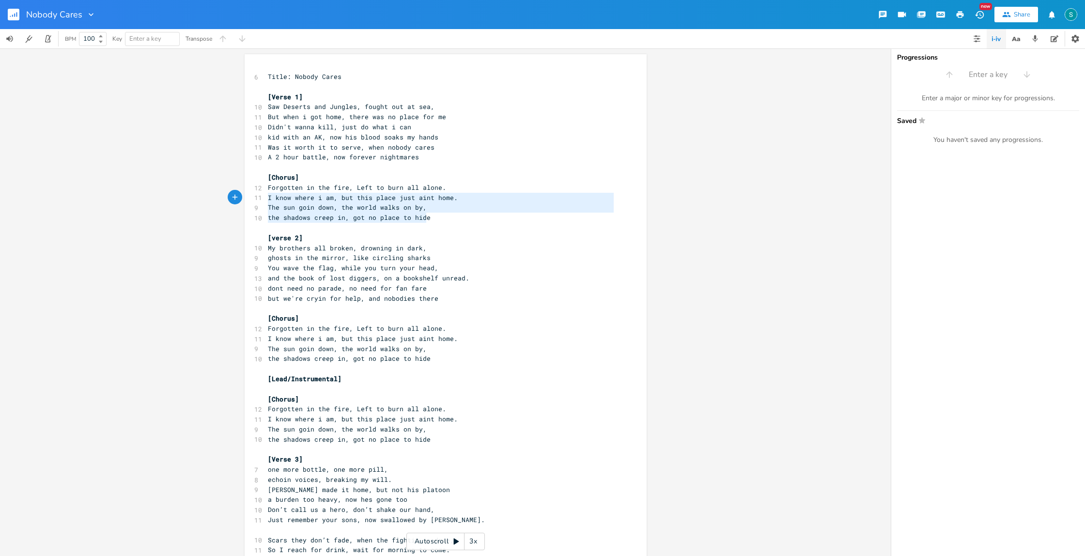
type textarea "Forgotten in the fire, Left to burn all alone. I know where i am, but this plac…"
drag, startPoint x: 434, startPoint y: 218, endPoint x: 263, endPoint y: 189, distance: 173.8
click at [266, 189] on div "6 Title: Nobody Cares ​ [Verse 1] 10 Saw Deserts and Jungles, fought out at sea…" at bounding box center [441, 389] width 350 height 634
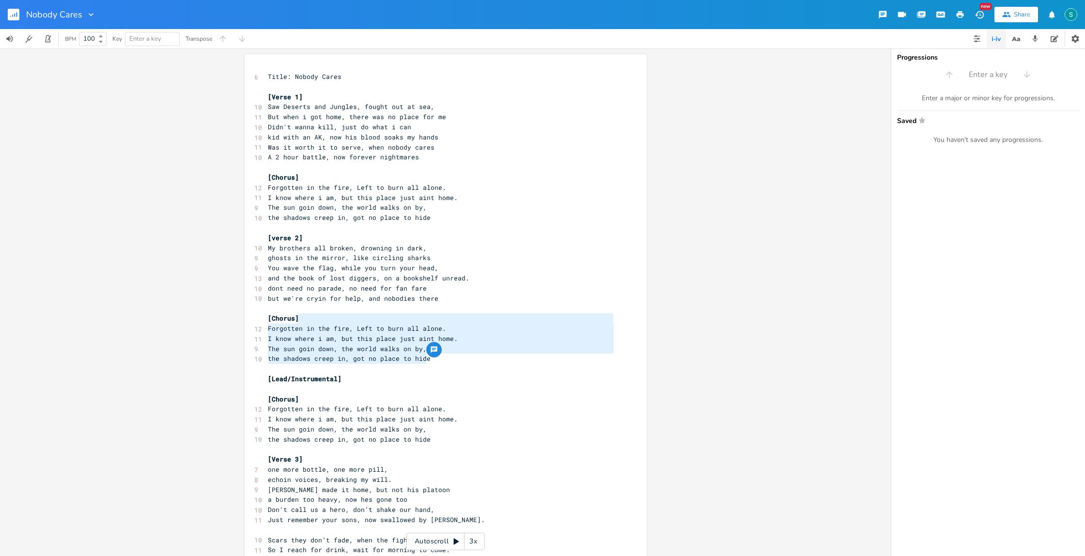
type textarea "[Chorus] Forgotten in the fire, Left to burn all alone. I know where i am, but …"
drag, startPoint x: 445, startPoint y: 359, endPoint x: 253, endPoint y: 323, distance: 194.8
click at [254, 323] on div "[Chorus] Forgotten in the fire, Left to burn all alone. I know where i am, but …" at bounding box center [446, 386] width 402 height 665
click at [382, 367] on pre "​" at bounding box center [441, 369] width 350 height 10
type textarea "Forgotten in the fire, Left to burn all alone. I know where i am, but this plac…"
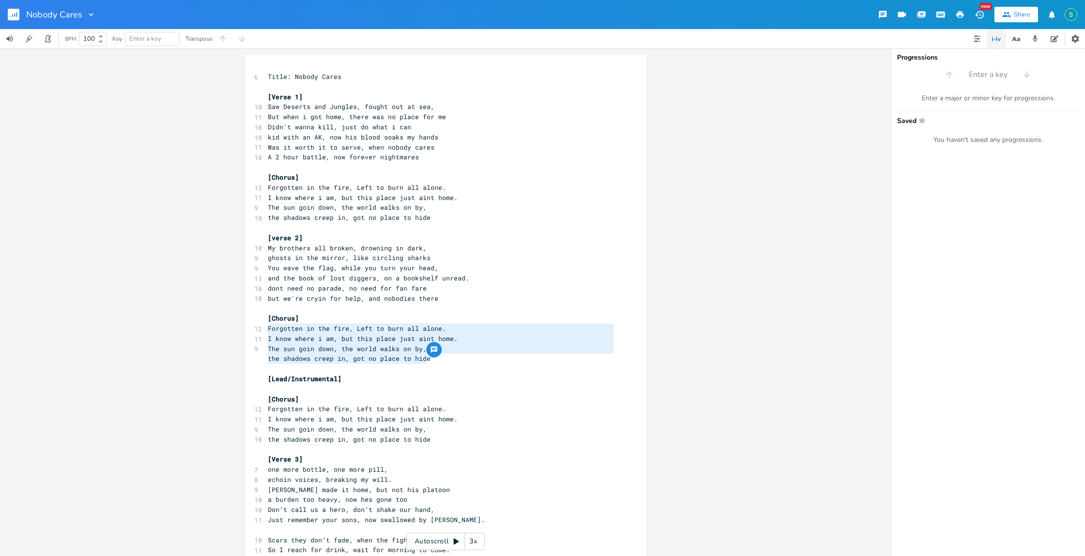
drag, startPoint x: 424, startPoint y: 359, endPoint x: 265, endPoint y: 332, distance: 161.1
click at [266, 332] on div "6 Title: Nobody Cares ​ [Verse 1] 10 Saw Deserts and Jungles, fought out at sea…" at bounding box center [441, 389] width 350 height 634
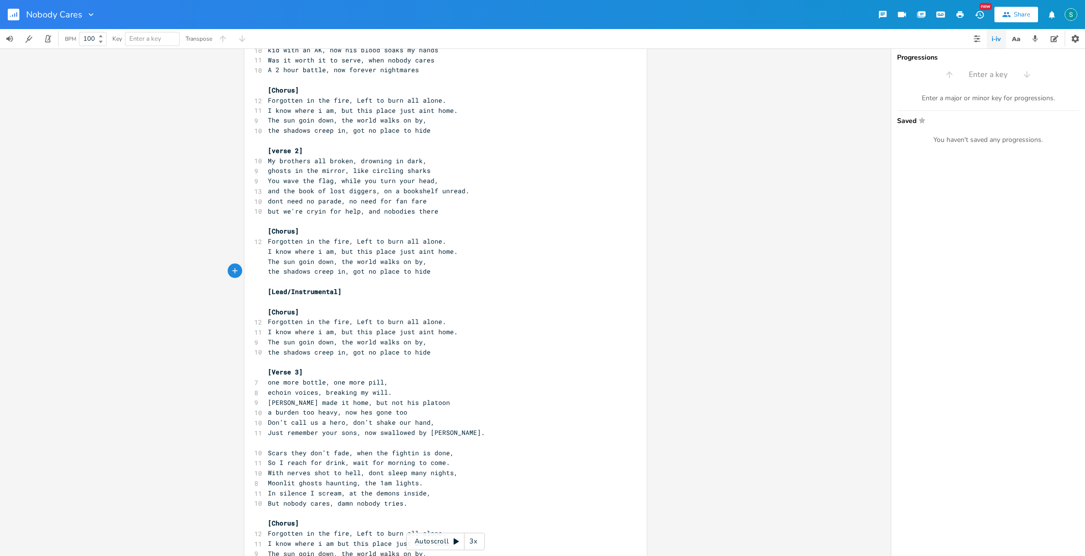
scroll to position [86, 0]
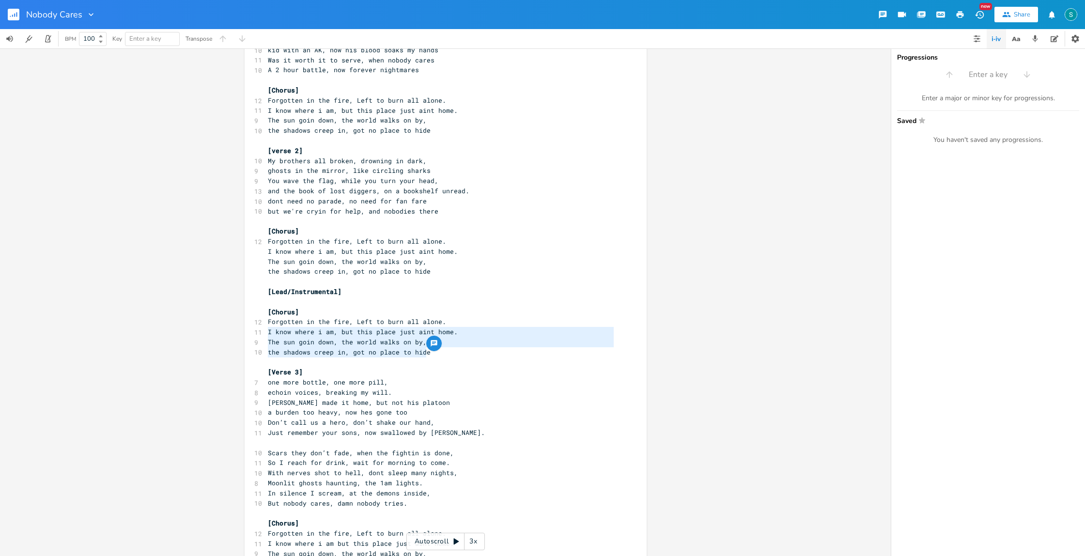
type textarea "Forgotten in the fire, Left to burn all alone. I know where i am, but this plac…"
drag, startPoint x: 429, startPoint y: 353, endPoint x: 256, endPoint y: 322, distance: 175.5
click at [266, 322] on div "6 Title: Nobody Cares ​ [Verse 1] 10 Saw Deserts and Jungles, fought out at sea…" at bounding box center [441, 302] width 350 height 634
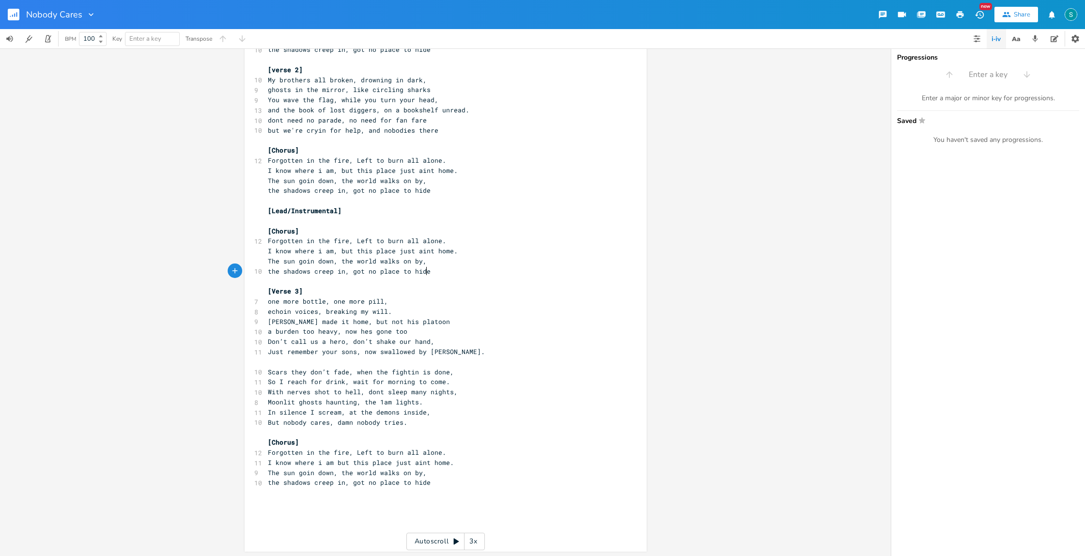
scroll to position [169, 0]
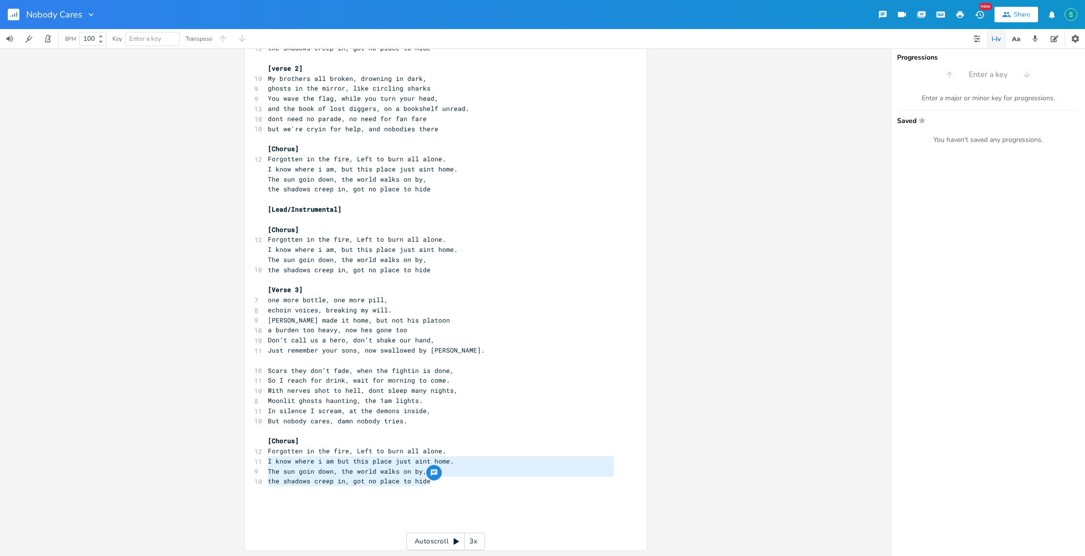
type textarea "Forgotten in the fire, Left to burn all alone. I know where i am but this place…"
drag, startPoint x: 402, startPoint y: 482, endPoint x: 261, endPoint y: 453, distance: 143.9
click at [261, 453] on div "Forgotten in the fire, Left to burn all alone. I know where i am but this place…" at bounding box center [446, 217] width 402 height 665
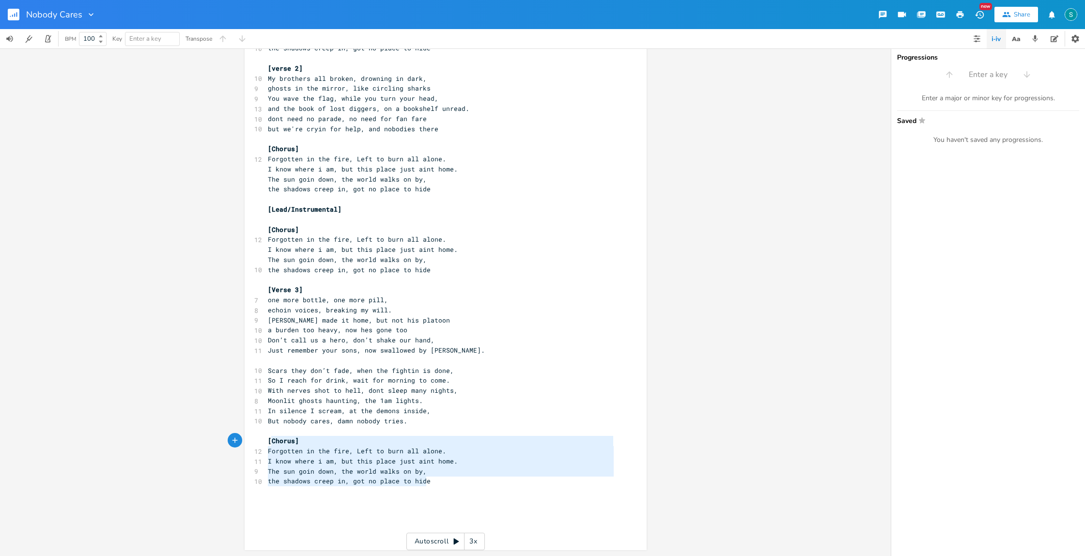
type textarea "[Chorus] Forgotten in the fire, Left to burn all alone. I know where i am, but …"
drag, startPoint x: 430, startPoint y: 480, endPoint x: 265, endPoint y: 444, distance: 169.1
click at [266, 444] on div "6 Title: Nobody Cares ​ [Verse 1] 10 Saw Deserts and Jungles, fought out at sea…" at bounding box center [441, 219] width 350 height 634
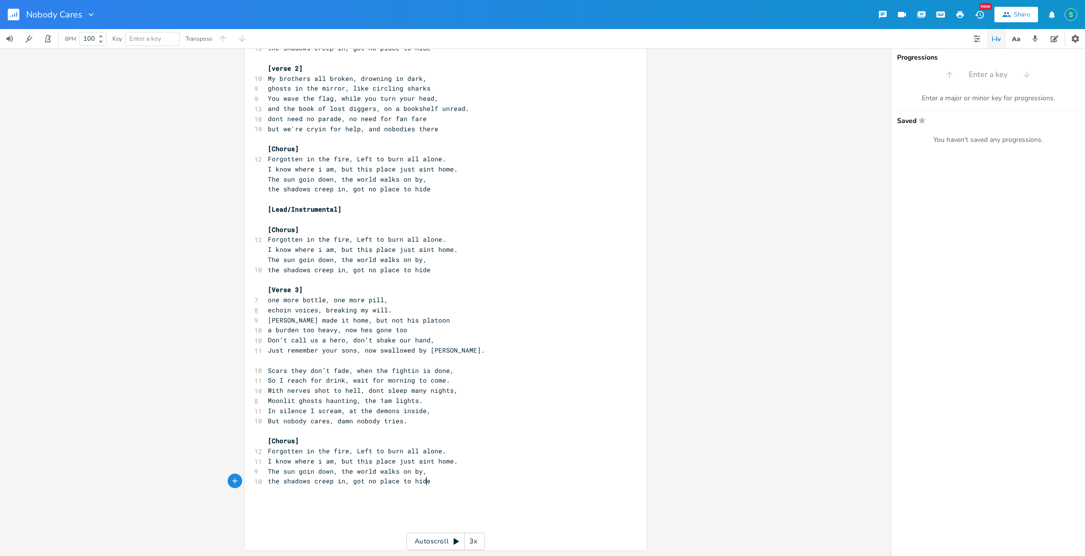
click at [452, 485] on pre "the shadows creep in, got no place to hide" at bounding box center [441, 481] width 350 height 10
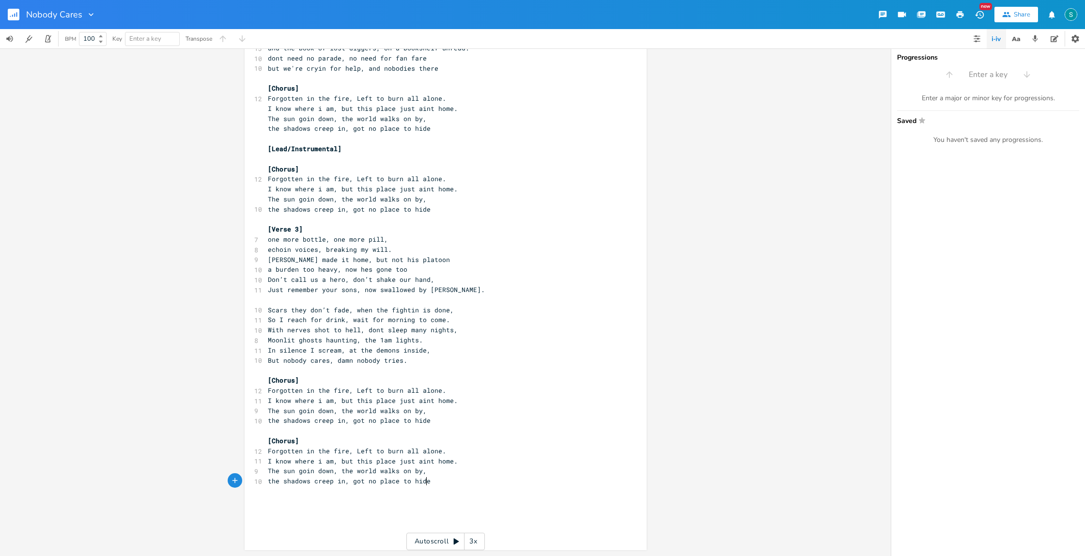
scroll to position [0, 0]
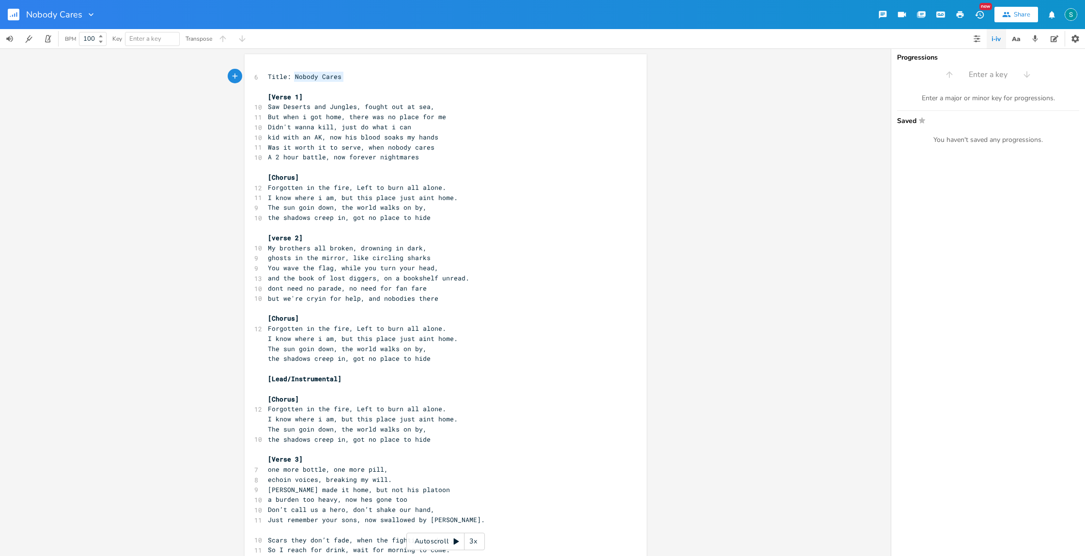
type textarea "Title: Nobody Cares"
drag, startPoint x: 310, startPoint y: 74, endPoint x: 262, endPoint y: 73, distance: 48.4
click at [262, 73] on div "Title: Nobody Cares x 6 Title: Nobody Cares ​ [Verse 1] 10 Saw Deserts and Jung…" at bounding box center [446, 417] width 402 height 726
type textarea "[Intro]"
click at [16, 15] on icon "button" at bounding box center [16, 14] width 1 height 5
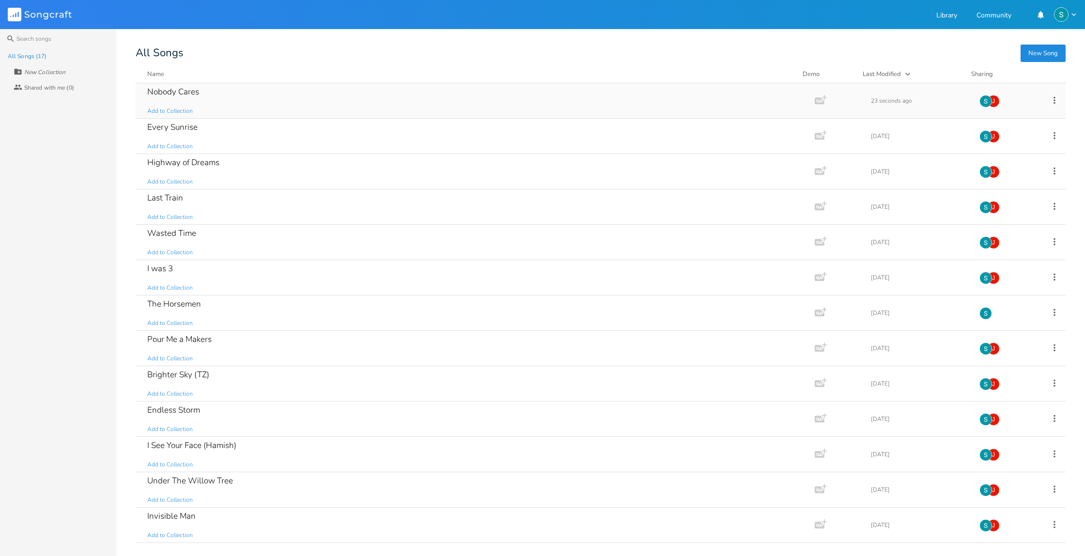
click at [211, 92] on div "Nobody Cares Add to Collection" at bounding box center [473, 100] width 652 height 35
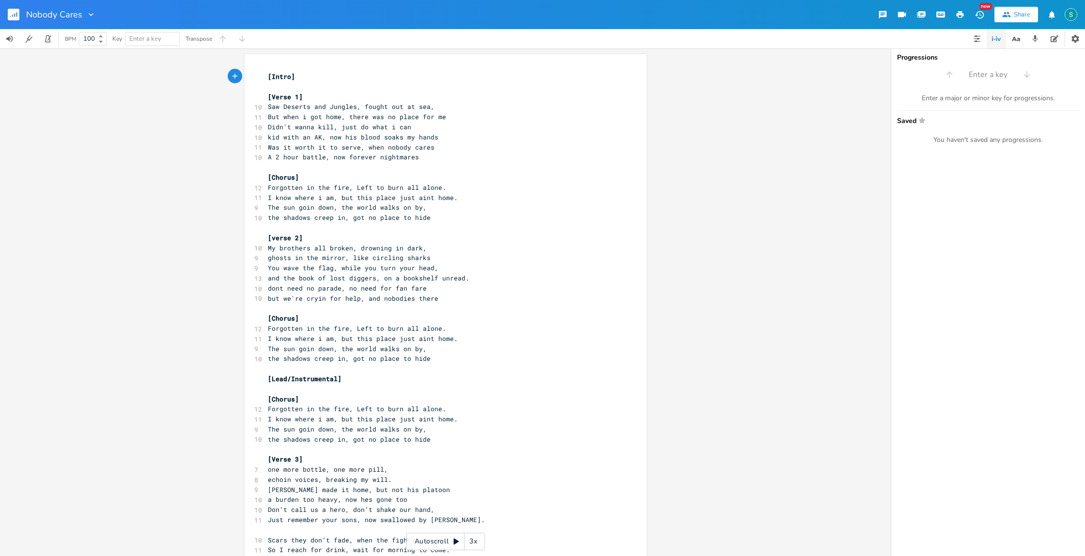
click at [90, 14] on icon "button" at bounding box center [91, 15] width 10 height 10
click at [95, 23] on li "Edit Rename" at bounding box center [110, 27] width 58 height 16
type input "Forgotten In The Fire"
click at [589, 281] on pre "and the book of lost diggers, on a bookshelf unread." at bounding box center [441, 278] width 350 height 10
click at [314, 98] on pre "[Verse 1]" at bounding box center [441, 97] width 350 height 10
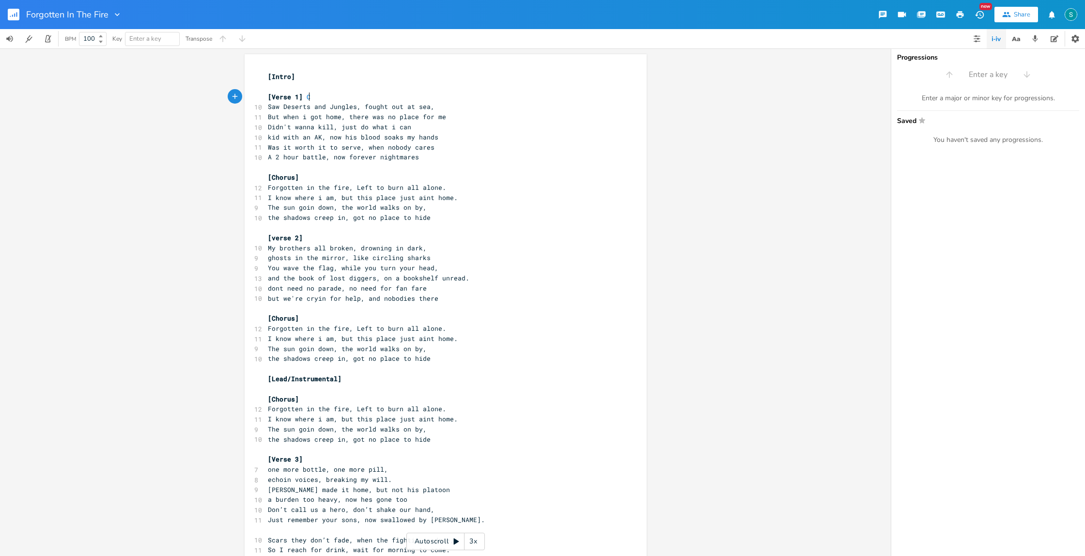
scroll to position [0, 5]
type textarea "C"
click at [317, 126] on li "C#m" at bounding box center [317, 128] width 29 height 10
type textarea ", B, A"
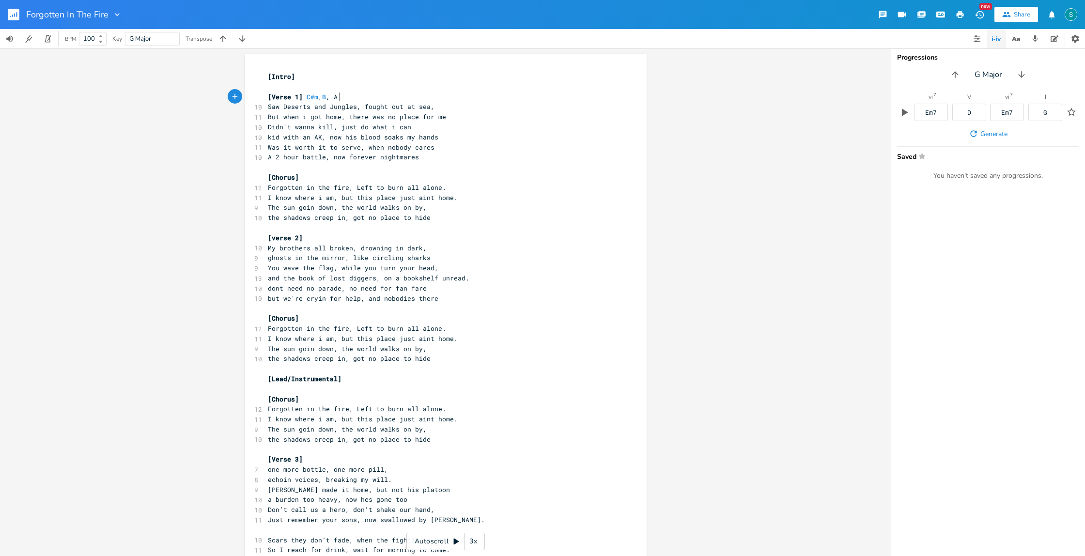
scroll to position [0, 5]
type textarea "A"
click at [342, 108] on li "A" at bounding box center [347, 107] width 29 height 10
type textarea "M"
type textarea "A"
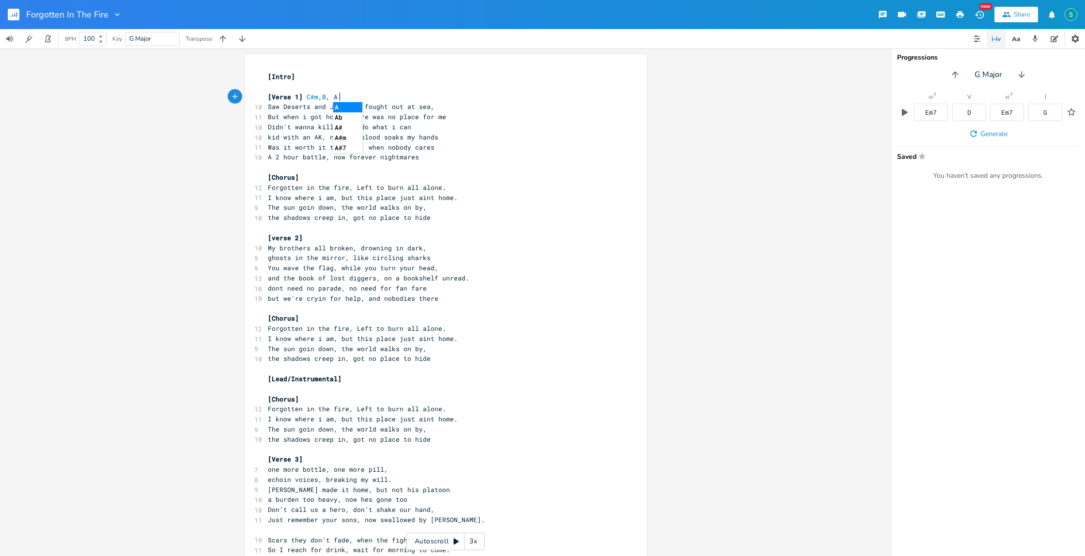
click at [339, 110] on li "A" at bounding box center [347, 107] width 29 height 10
type textarea "x 6"
type textarea "C#m, B, A x 6"
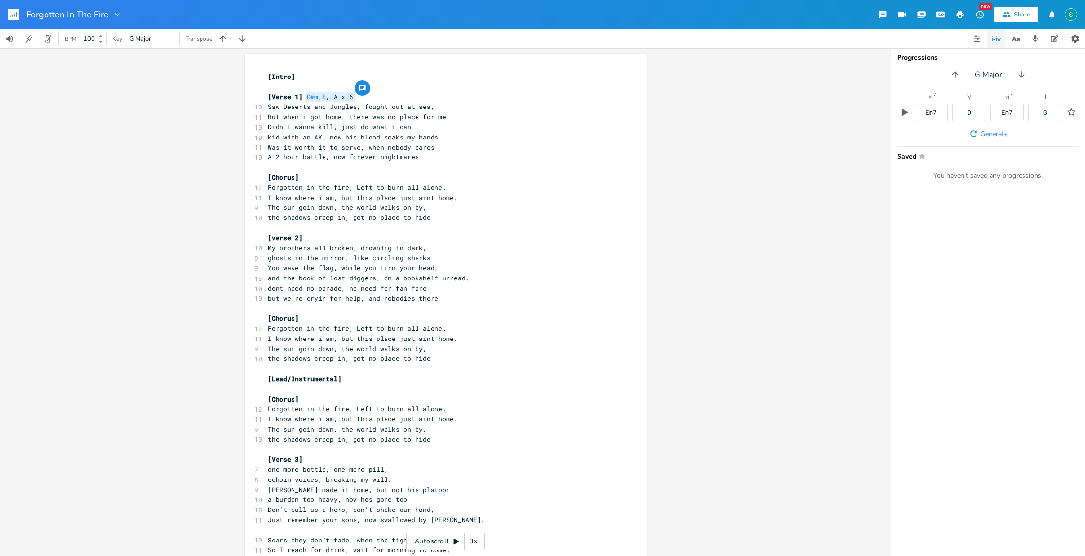
drag, startPoint x: 356, startPoint y: 96, endPoint x: 301, endPoint y: 96, distance: 55.2
click at [301, 96] on pre "[Verse 1] C#m , B , A x 6" at bounding box center [441, 97] width 350 height 10
click at [323, 236] on pre "[verse 2]" at bounding box center [441, 238] width 350 height 10
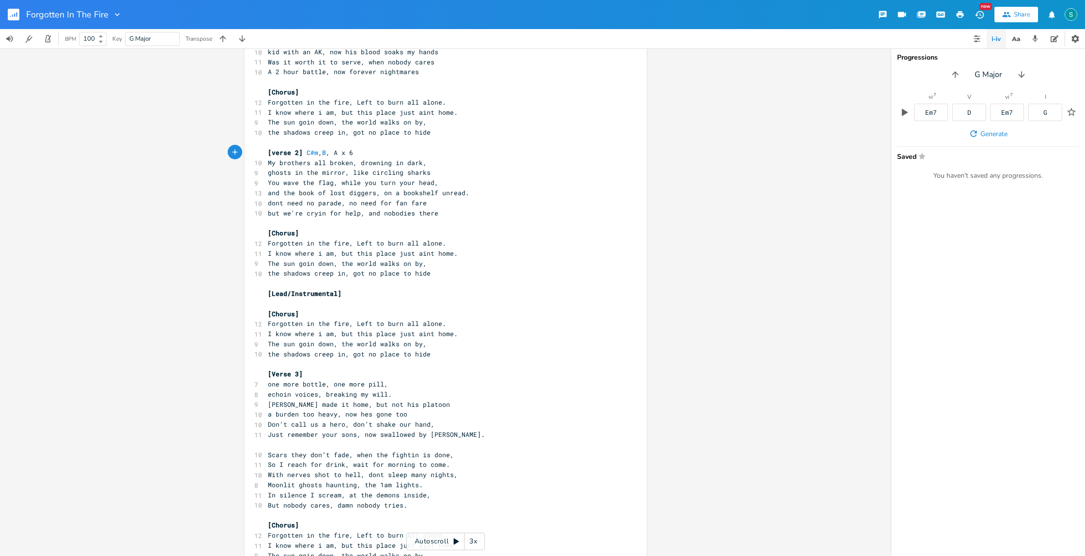
scroll to position [93, 0]
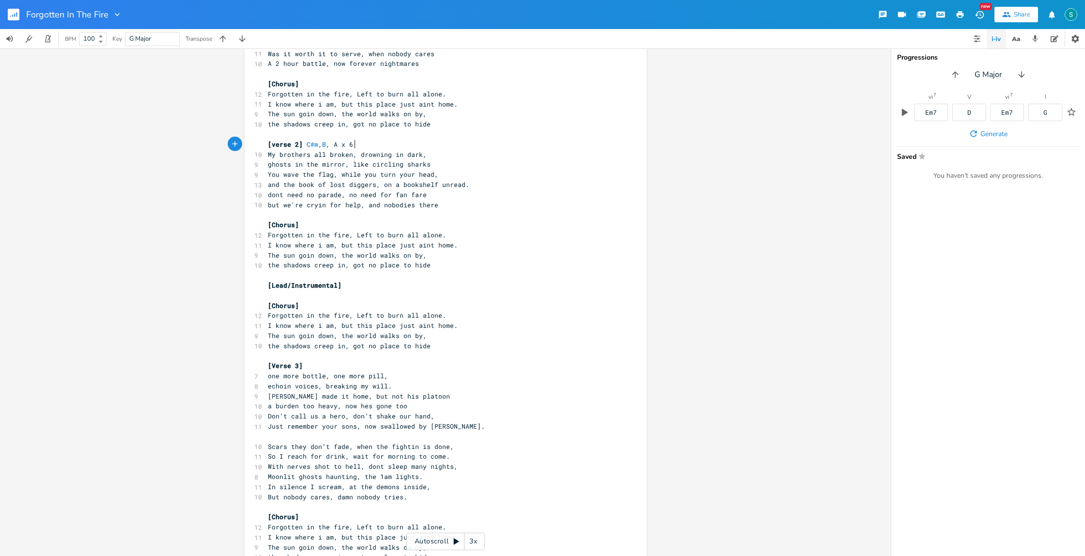
click at [314, 364] on pre "[Verse 3]" at bounding box center [441, 366] width 350 height 10
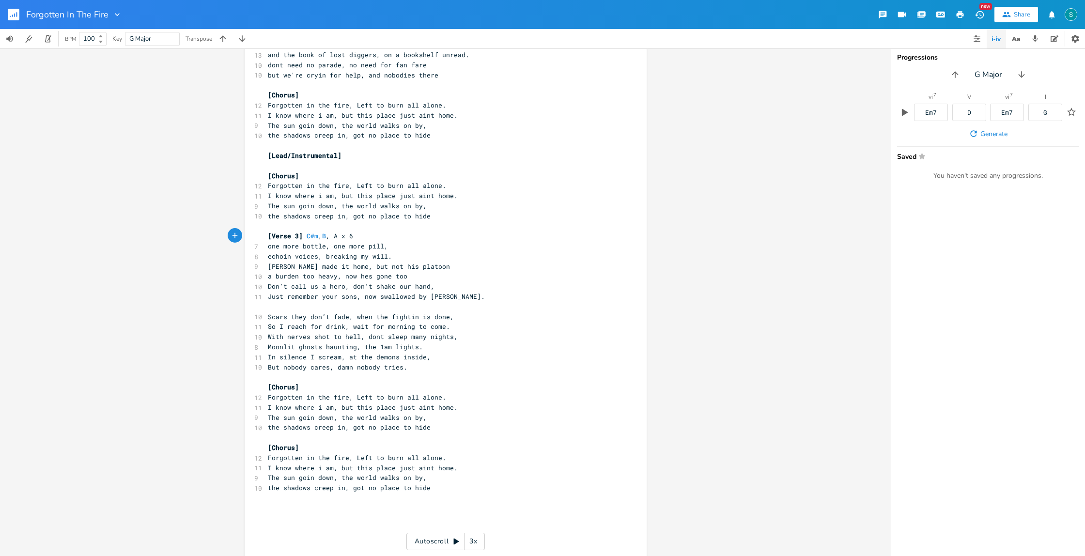
scroll to position [230, 0]
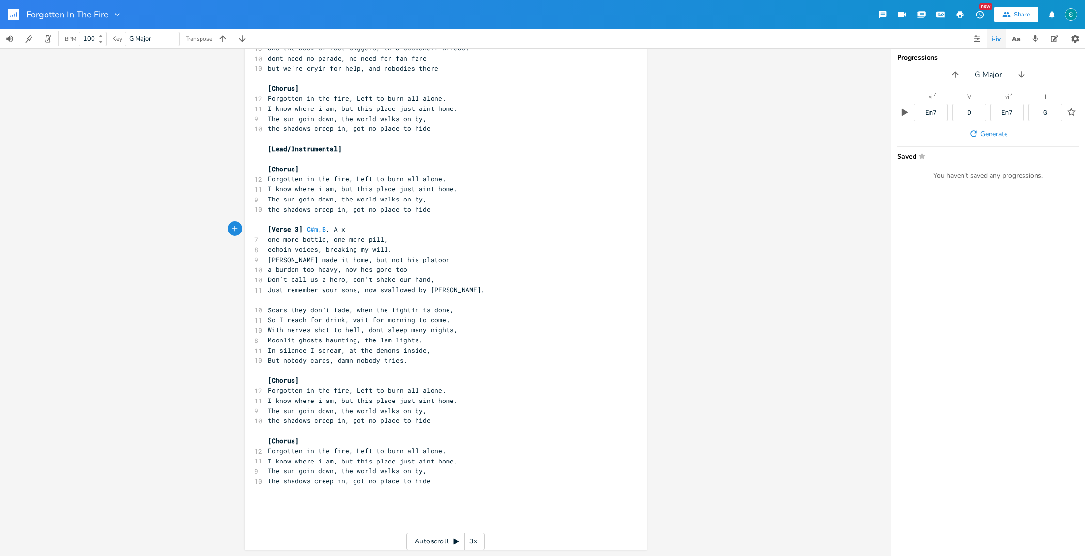
type textarea "12"
click at [484, 259] on pre "[PERSON_NAME] made it home, but not his platoon" at bounding box center [441, 260] width 350 height 10
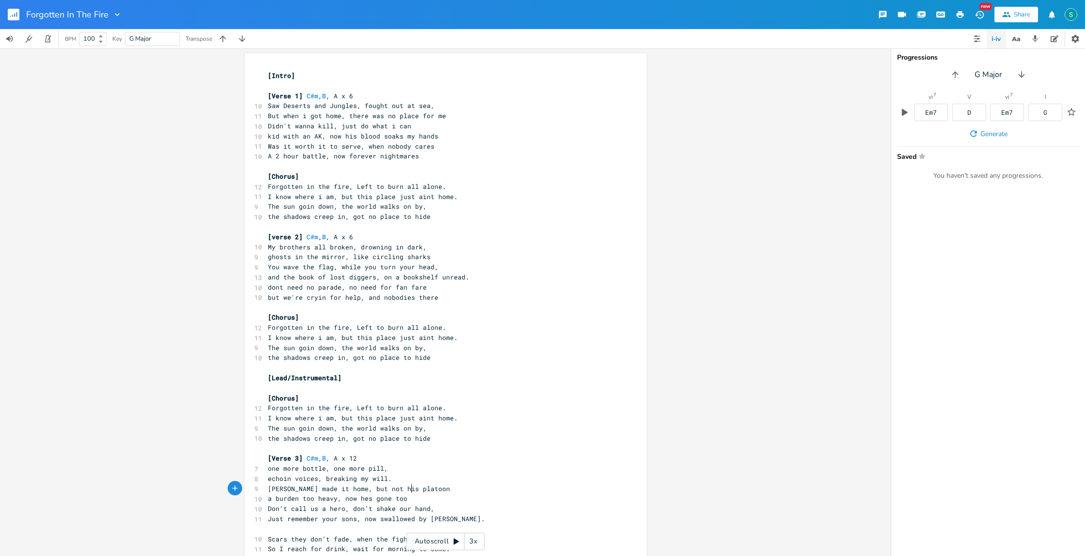
scroll to position [0, 0]
click at [312, 175] on pre "[Chorus]" at bounding box center [441, 177] width 350 height 10
type textarea "C3"
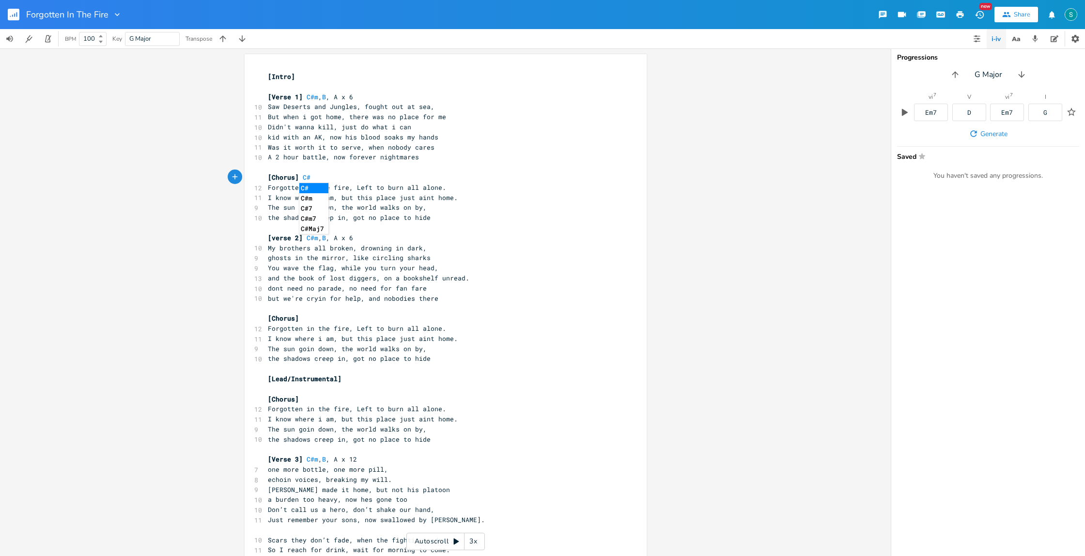
type textarea "#"
click at [314, 196] on li "C#m" at bounding box center [313, 198] width 29 height 10
type textarea ", G#"
click at [334, 199] on li "G#m" at bounding box center [332, 198] width 29 height 10
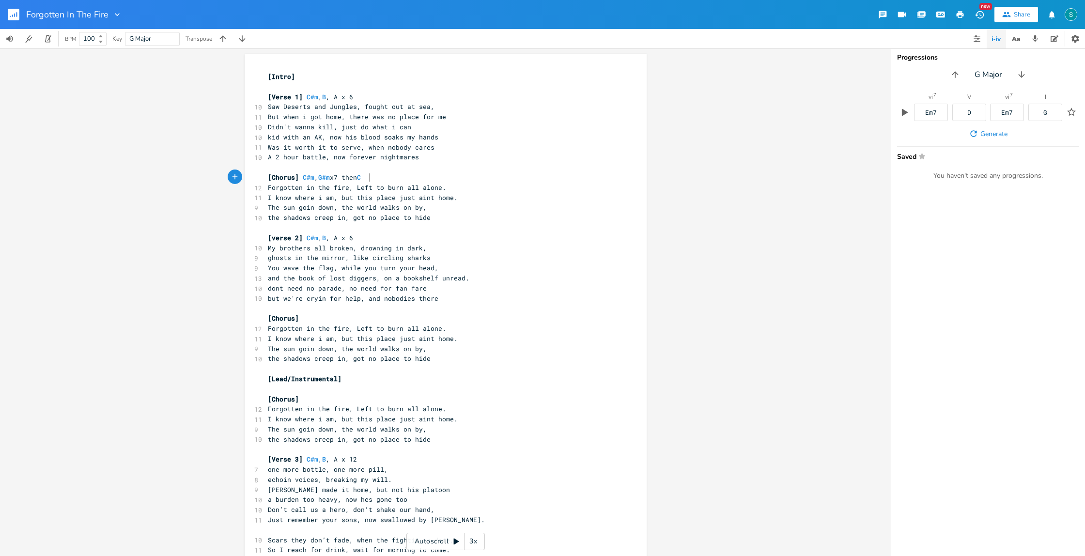
scroll to position [0, 29]
type textarea "x7 then C"
click at [377, 208] on li "C#m" at bounding box center [377, 208] width 29 height 10
type textarea ", G#"
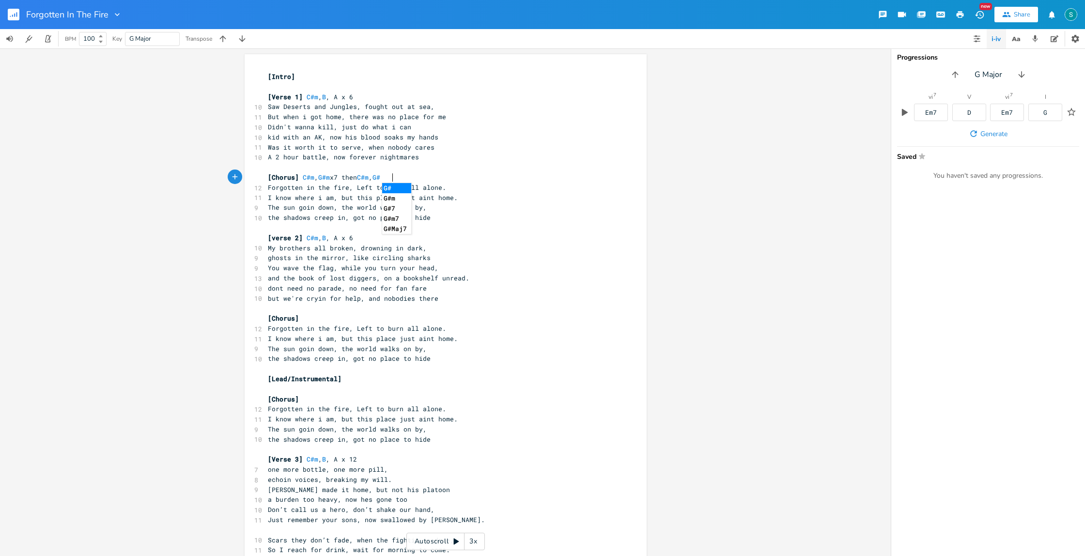
click at [392, 200] on li "G#m" at bounding box center [396, 198] width 29 height 10
type textarea ", F#"
click at [417, 199] on li "F#m" at bounding box center [415, 198] width 29 height 10
drag, startPoint x: 360, startPoint y: 177, endPoint x: 366, endPoint y: 184, distance: 8.6
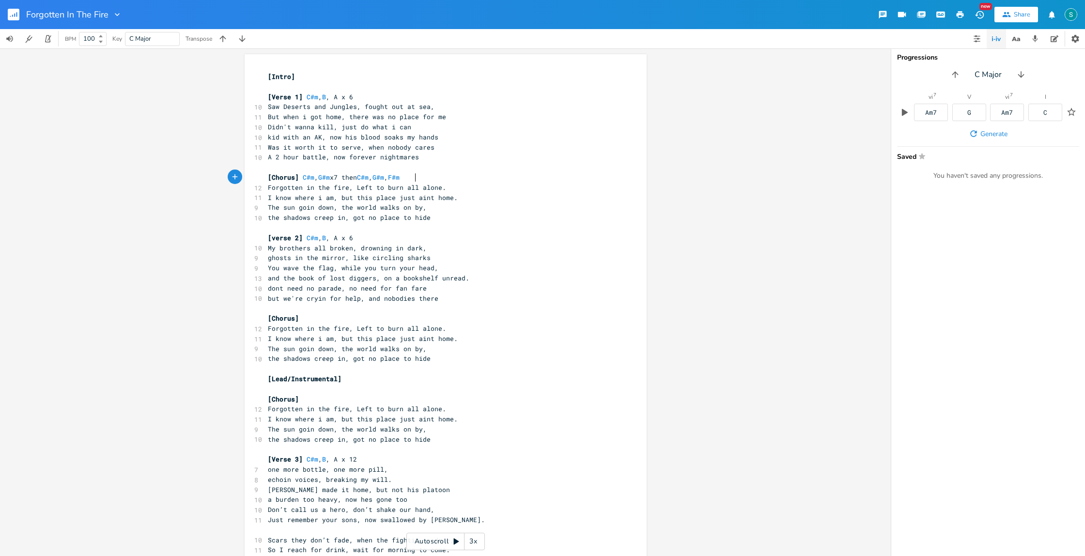
click at [360, 177] on span "[Chorus] C#m , G#m x7 then C#m , G#m , F#m" at bounding box center [334, 177] width 132 height 9
type textarea "x"
type textarea "1x"
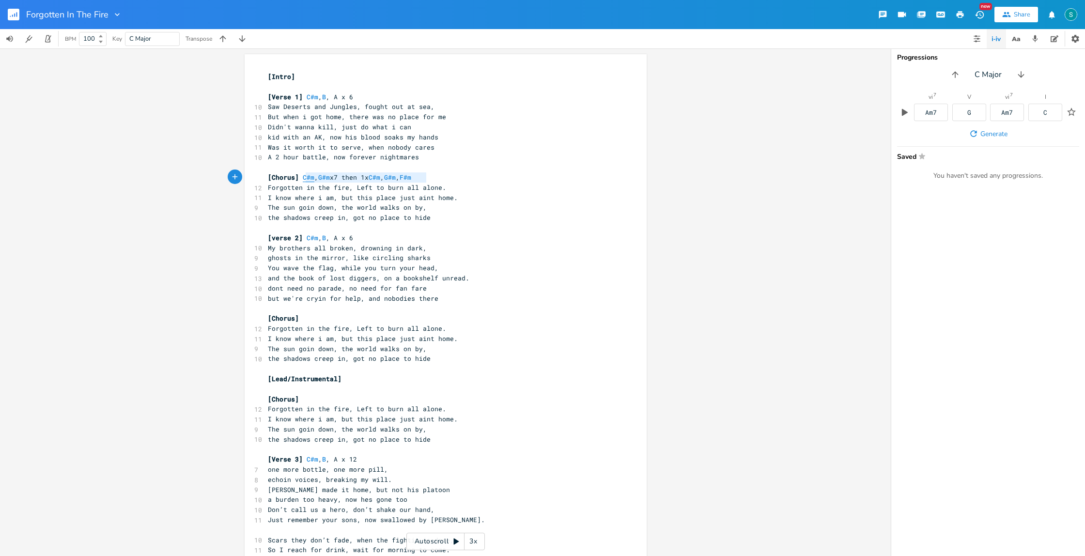
type textarea "C#m, G#m x7 then 1x C#m, G#m, F#m"
drag, startPoint x: 426, startPoint y: 177, endPoint x: 299, endPoint y: 178, distance: 127.4
click at [299, 178] on pre "[Chorus] C#m , G#m x7 then 1x C#m , G#m , F#m" at bounding box center [441, 177] width 350 height 10
click at [314, 319] on pre "[Chorus]" at bounding box center [441, 318] width 350 height 10
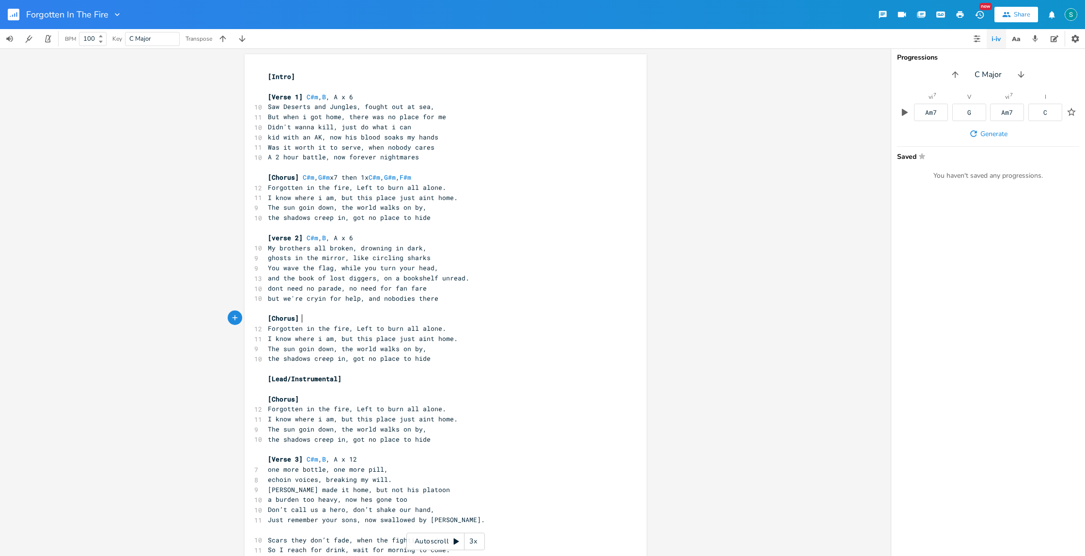
paste textarea
click at [326, 400] on pre "[Chorus]" at bounding box center [441, 399] width 350 height 10
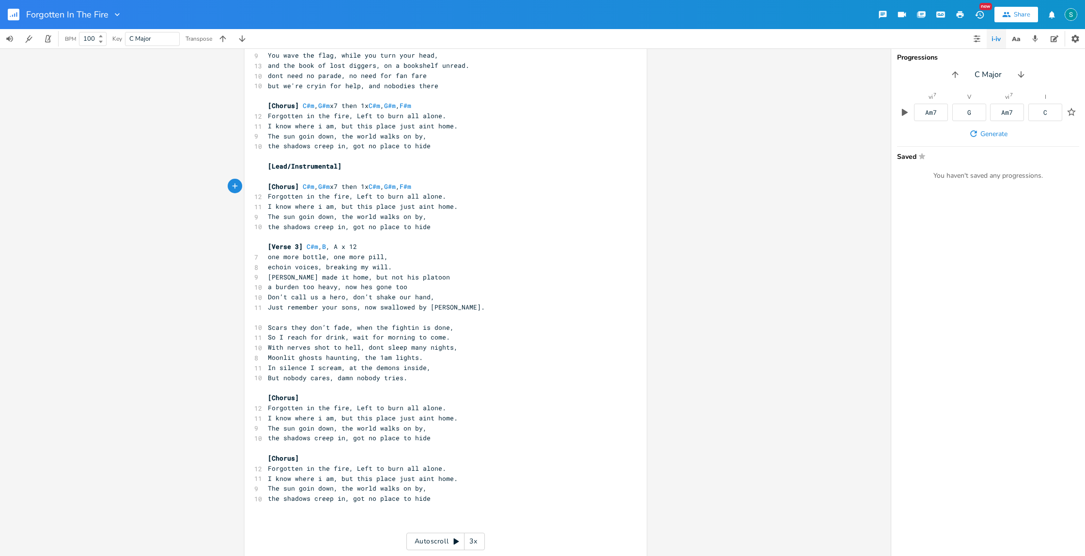
scroll to position [215, 0]
click at [313, 397] on pre "[Chorus]" at bounding box center [441, 395] width 350 height 10
click at [348, 452] on pre "[Chorus]" at bounding box center [441, 456] width 350 height 10
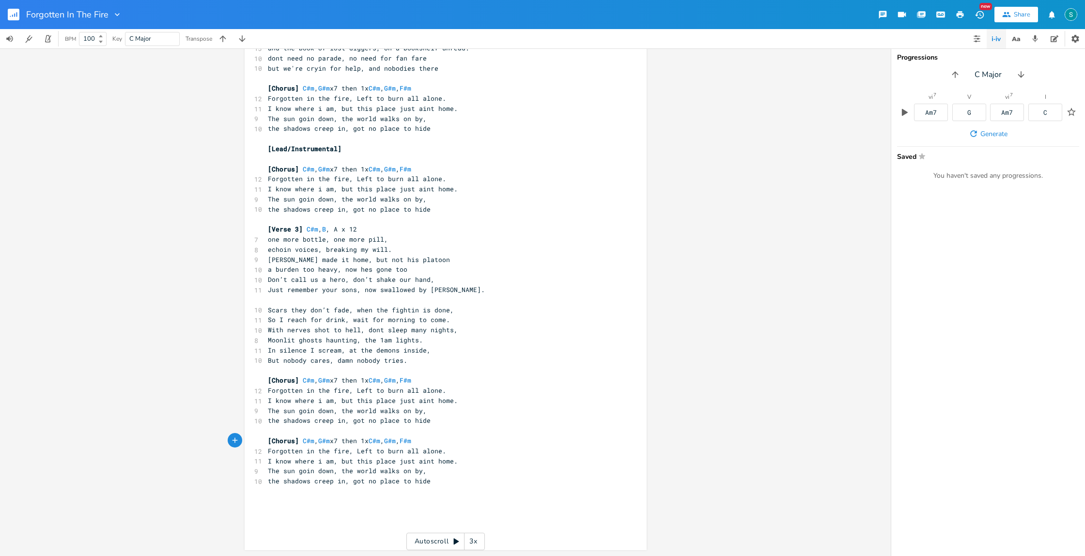
scroll to position [0, 0]
